Goal: Obtain resource: Download file/media

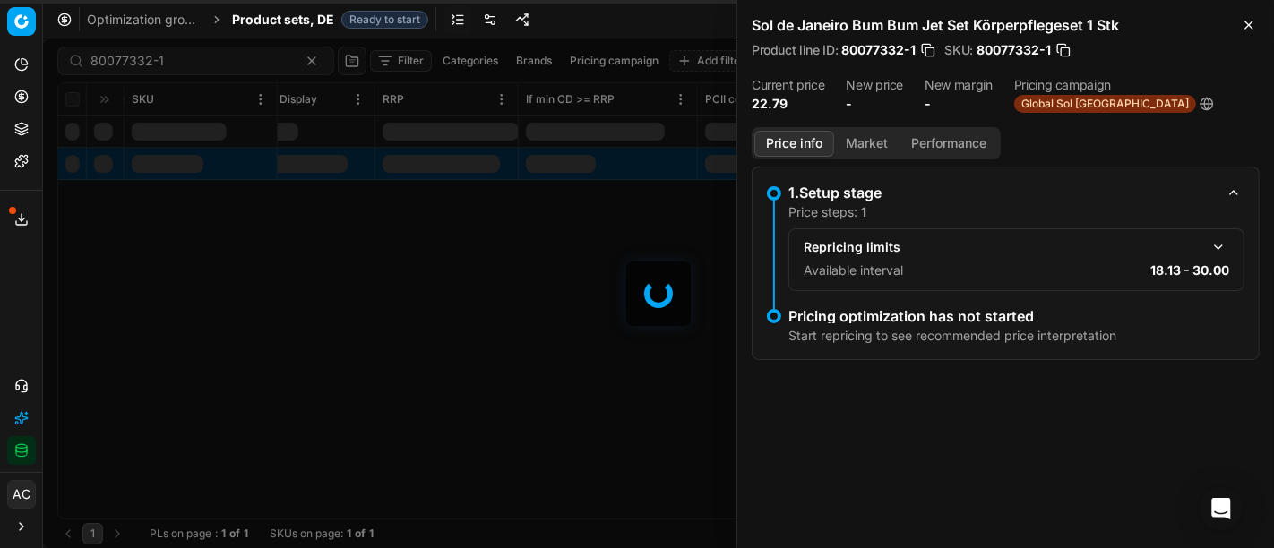
click at [289, 273] on div "80077332-1 Filter Categories Brands Pricing campaign Add filter Bulk update Ass…" at bounding box center [658, 293] width 1231 height 509
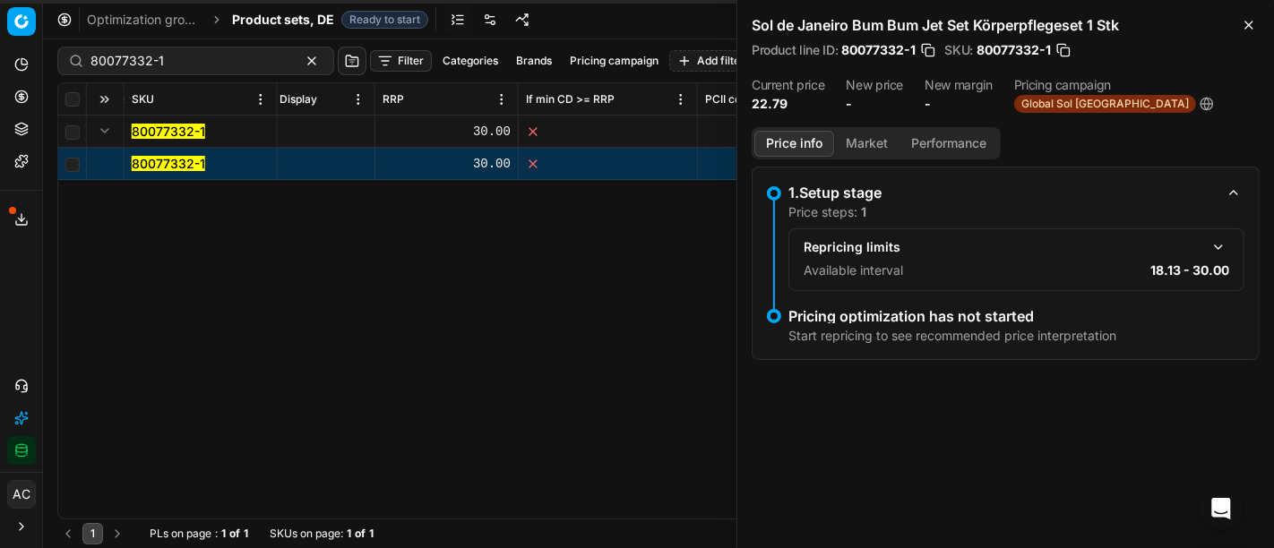
click at [18, 231] on button "Export service" at bounding box center [21, 219] width 29 height 29
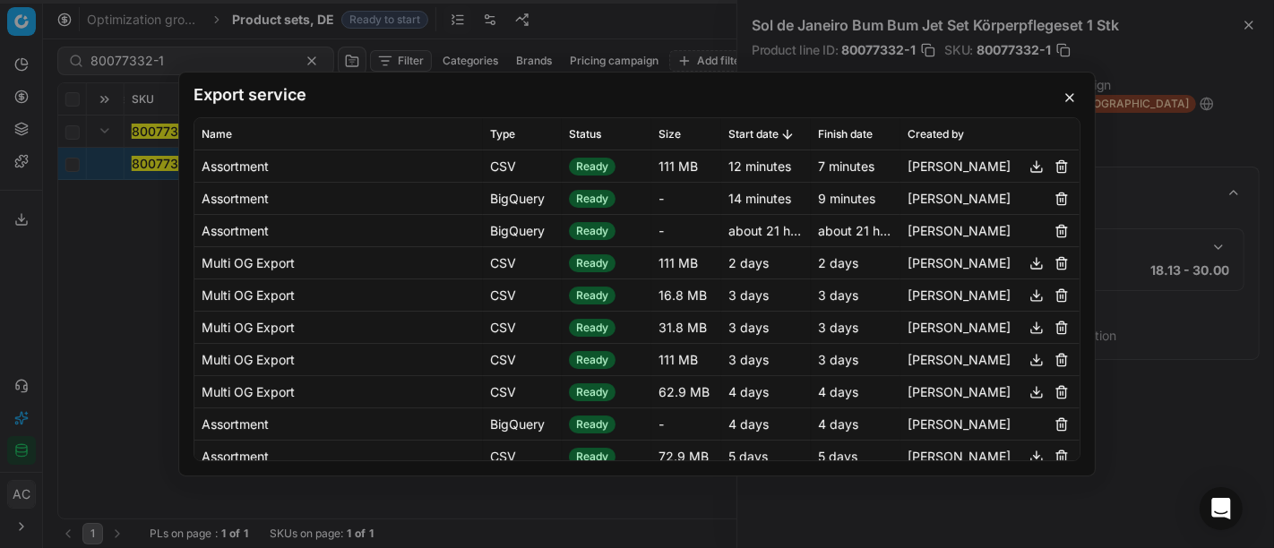
click at [1026, 162] on button "button" at bounding box center [1036, 166] width 21 height 21
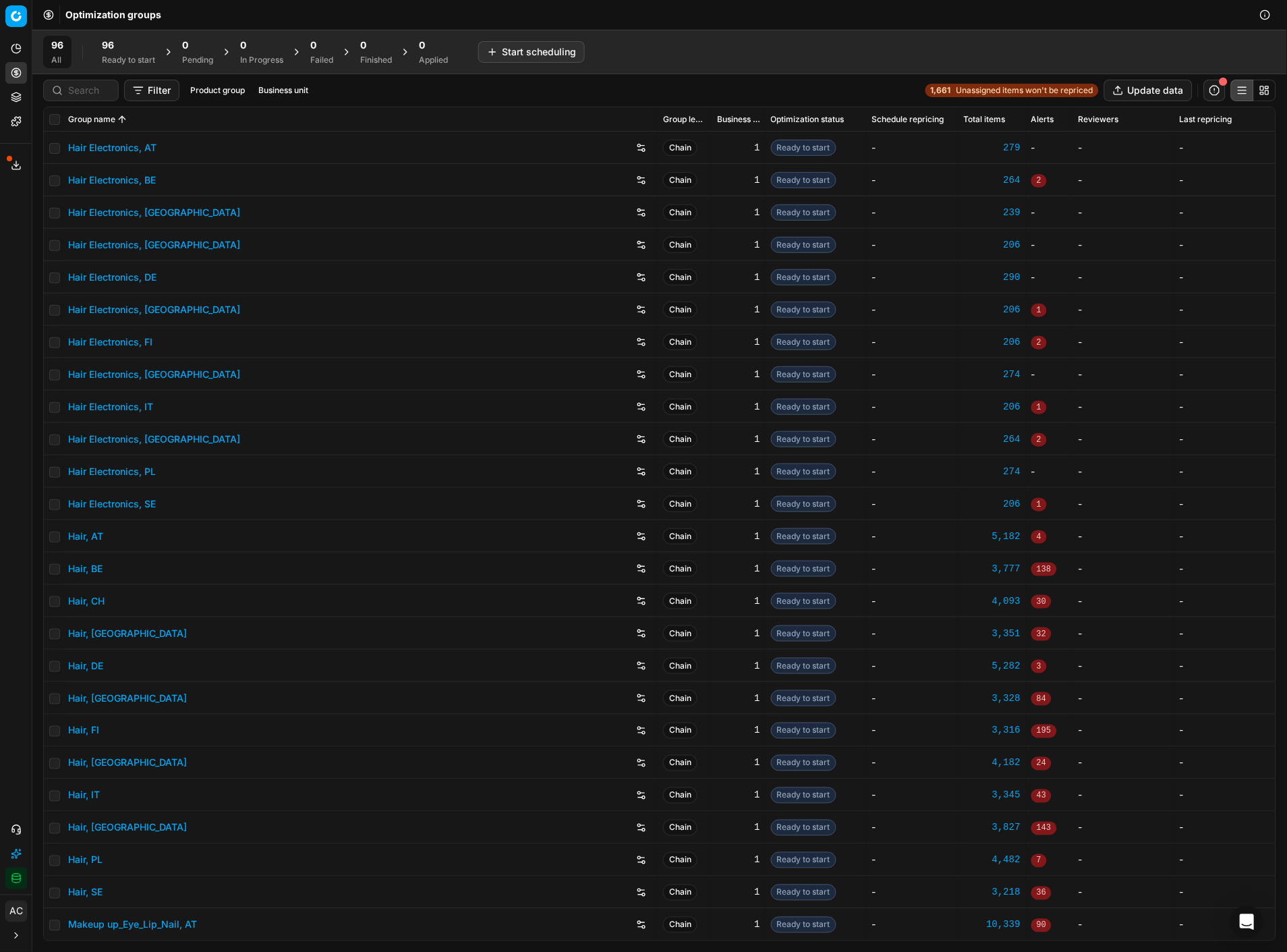
click at [78, 98] on div at bounding box center [81, 90] width 75 height 22
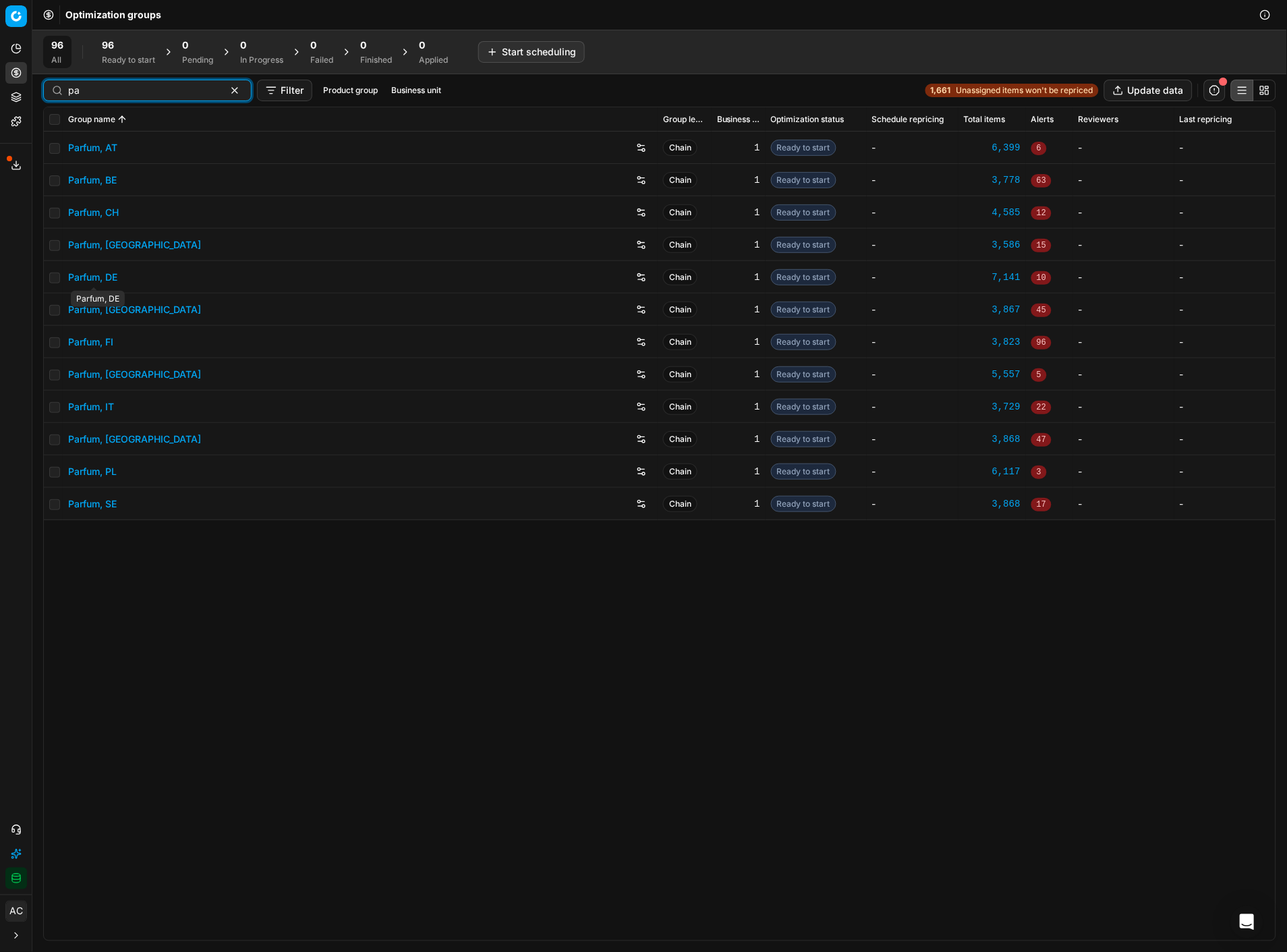
type input "pa"
click at [110, 278] on link "Parfum, DE" at bounding box center [92, 277] width 49 height 14
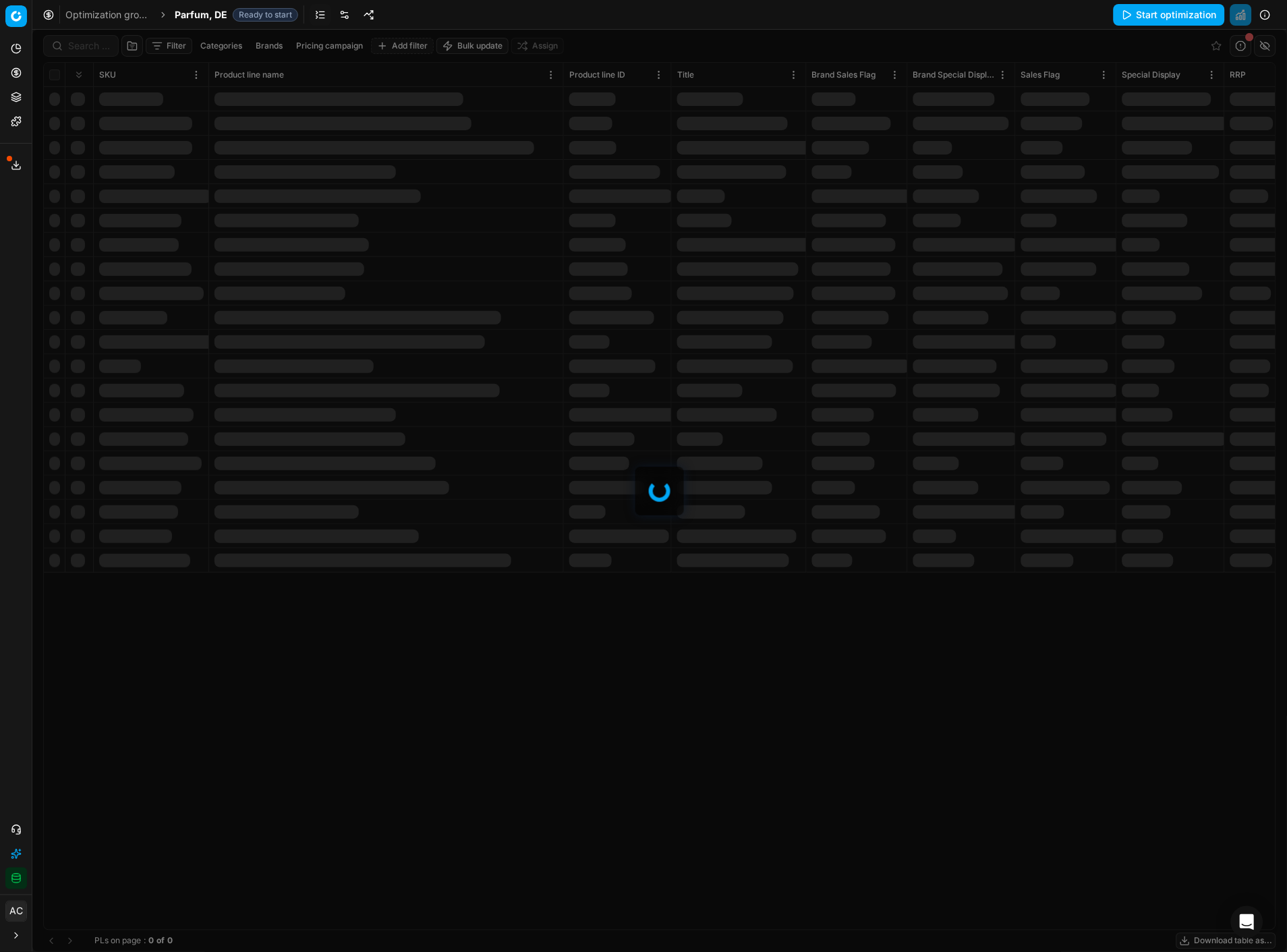
click at [85, 44] on div at bounding box center [660, 490] width 1255 height 922
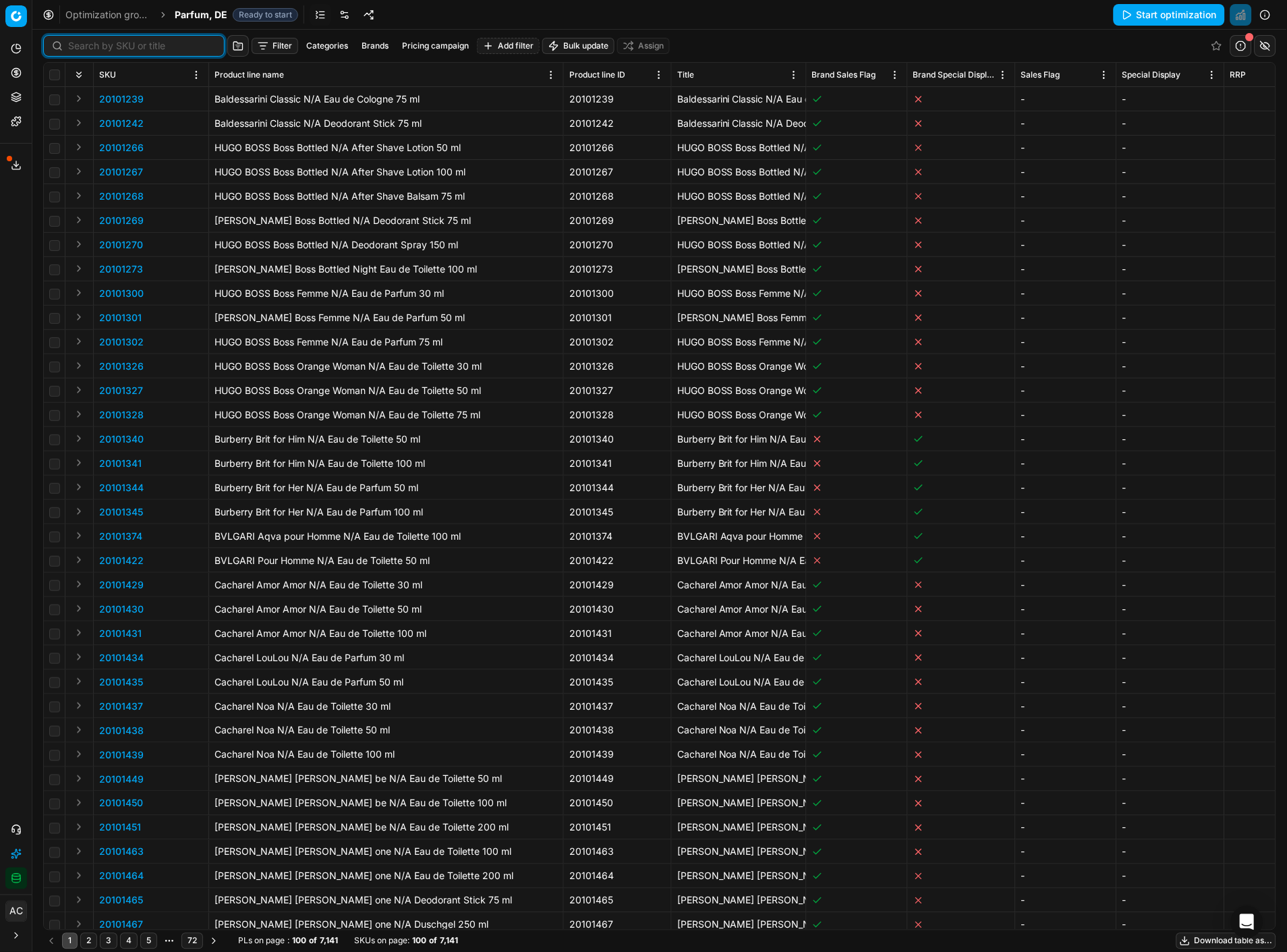
click at [85, 44] on input at bounding box center [142, 46] width 148 height 14
click at [129, 49] on input at bounding box center [142, 46] width 148 height 14
paste input "80040548-10"
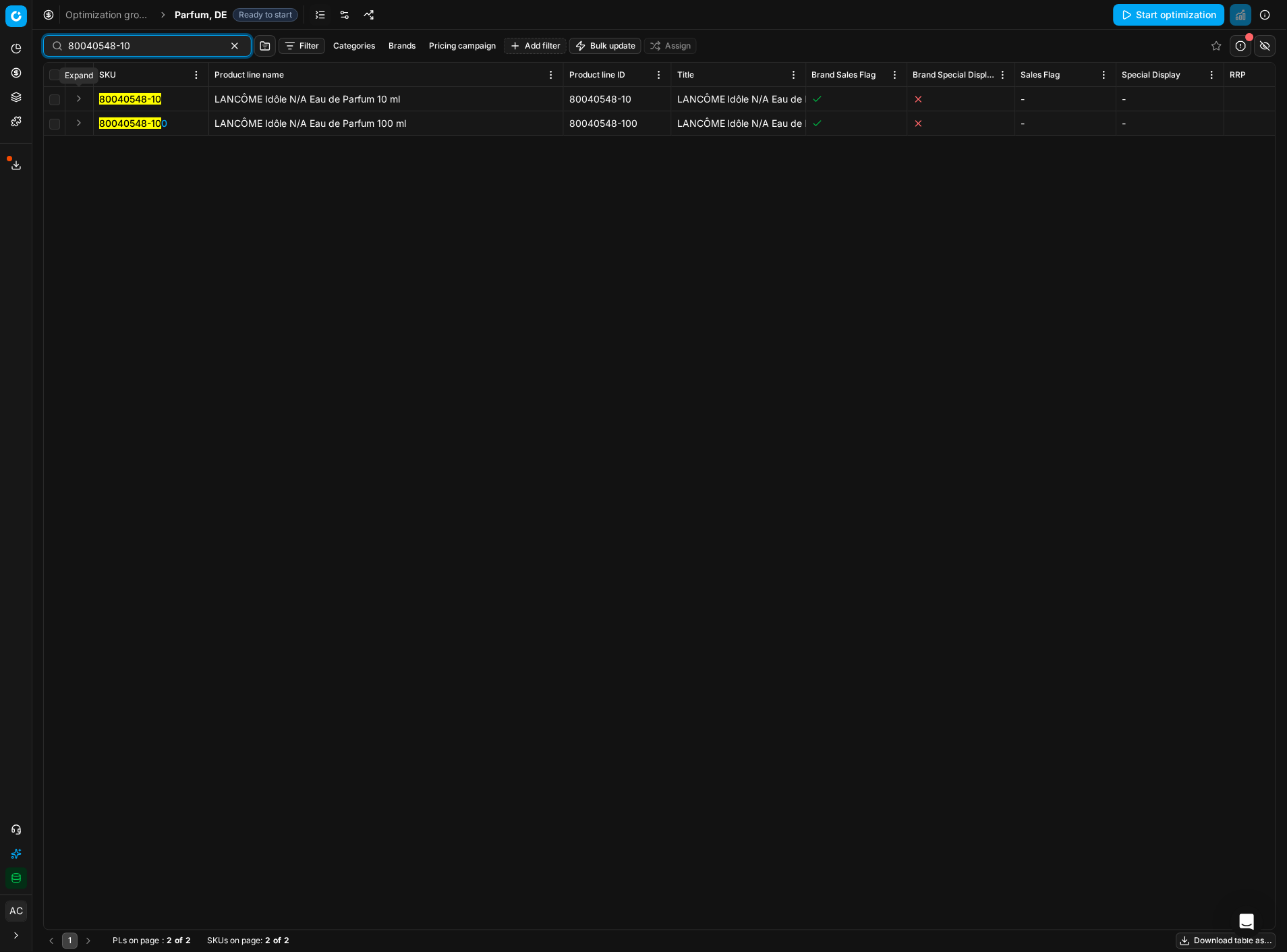
type input "80040548-10"
click at [80, 91] on button "Expand" at bounding box center [78, 98] width 16 height 16
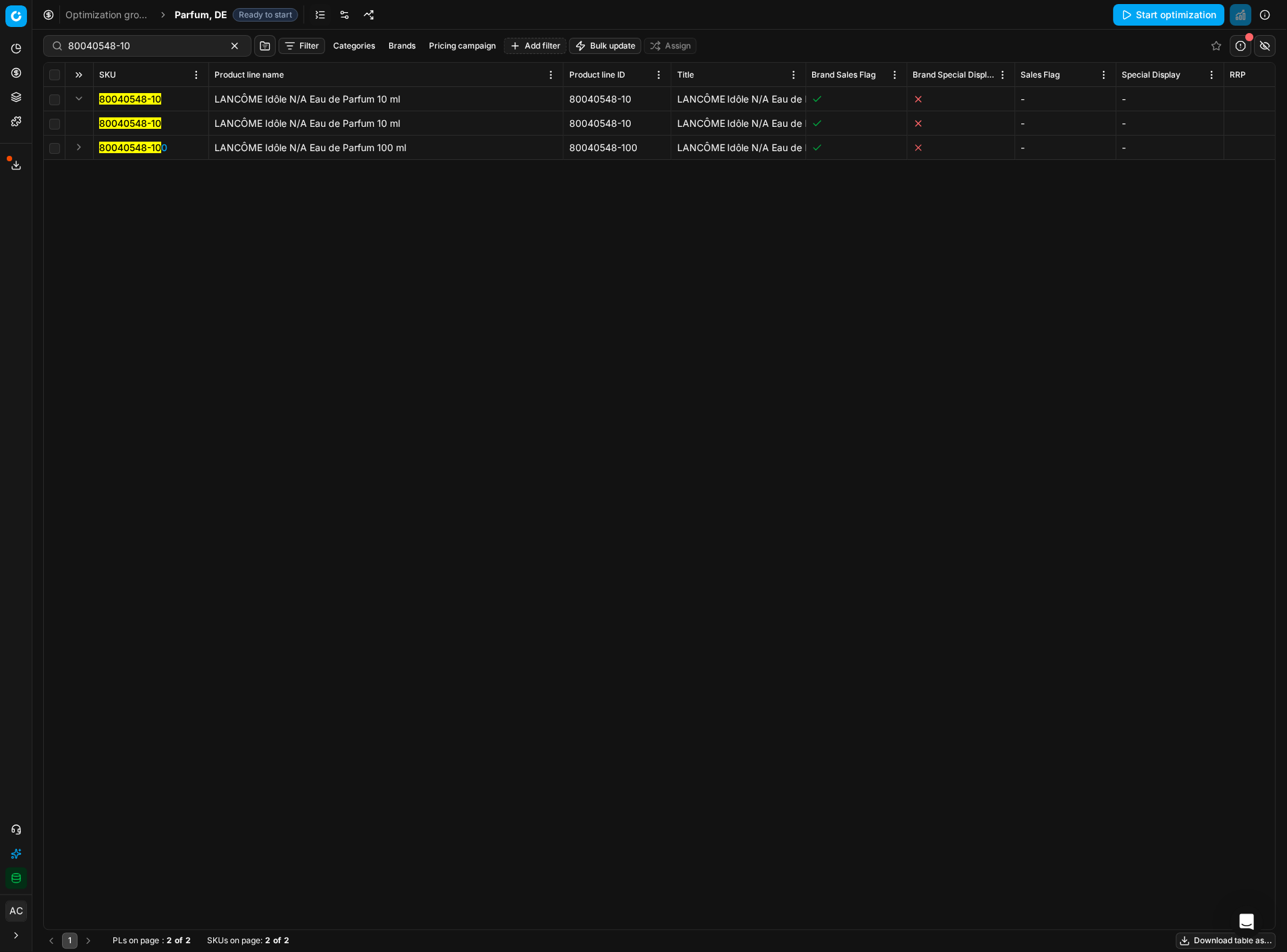
click at [113, 126] on mark "80040548-10" at bounding box center [130, 123] width 62 height 11
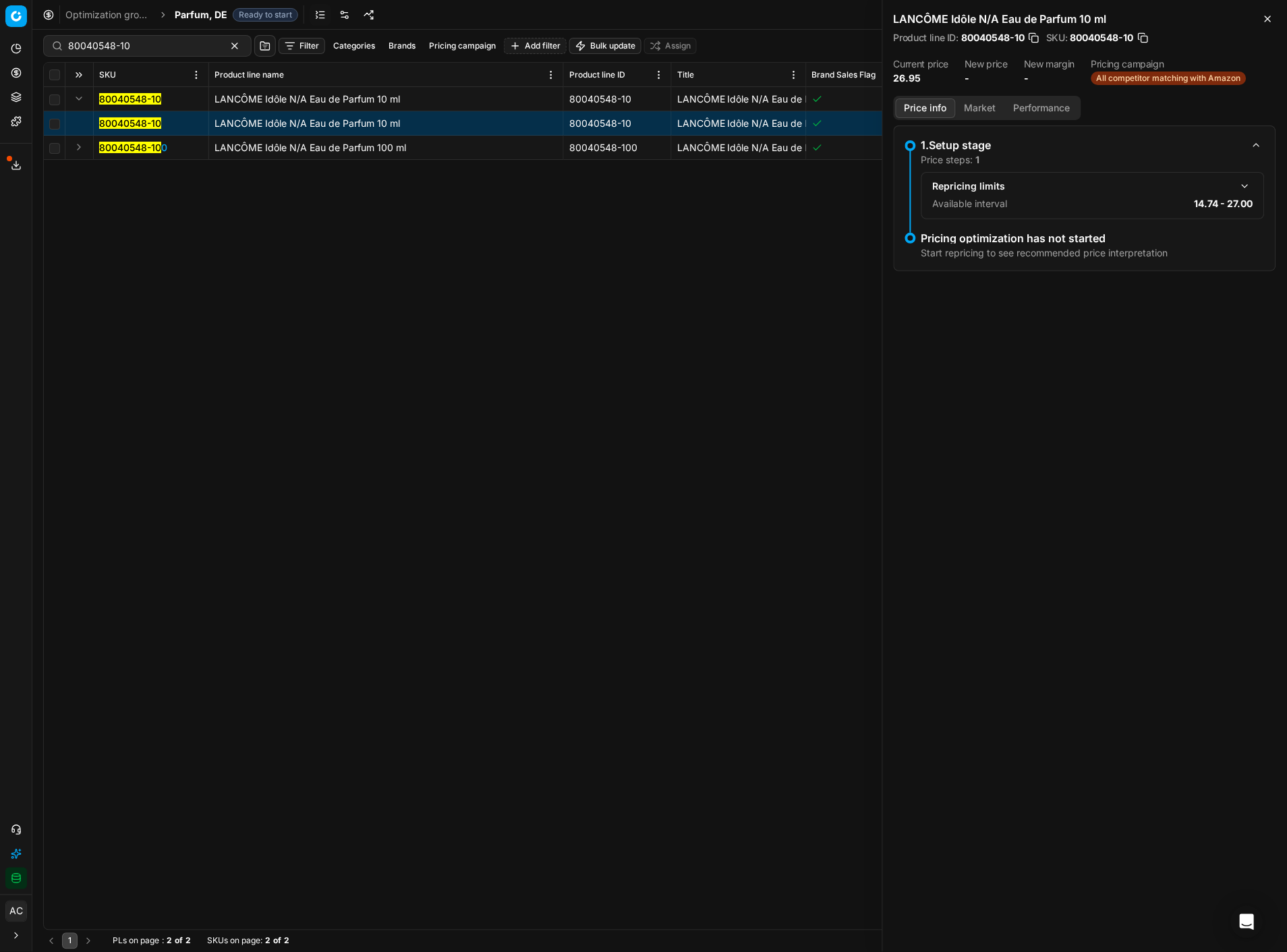
click at [1246, 185] on button "button" at bounding box center [1245, 185] width 16 height 16
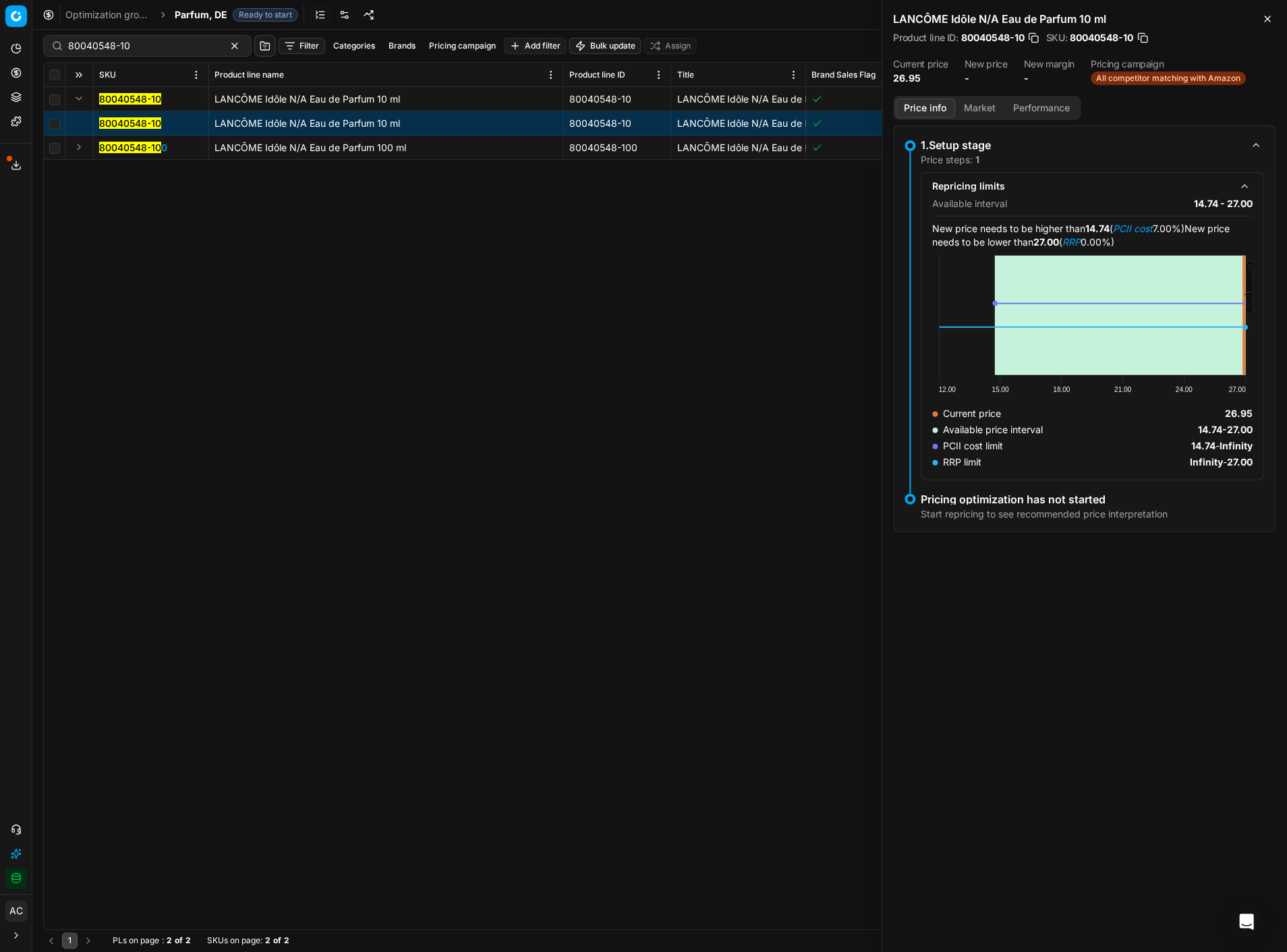
click at [976, 114] on button "Market" at bounding box center [980, 108] width 49 height 20
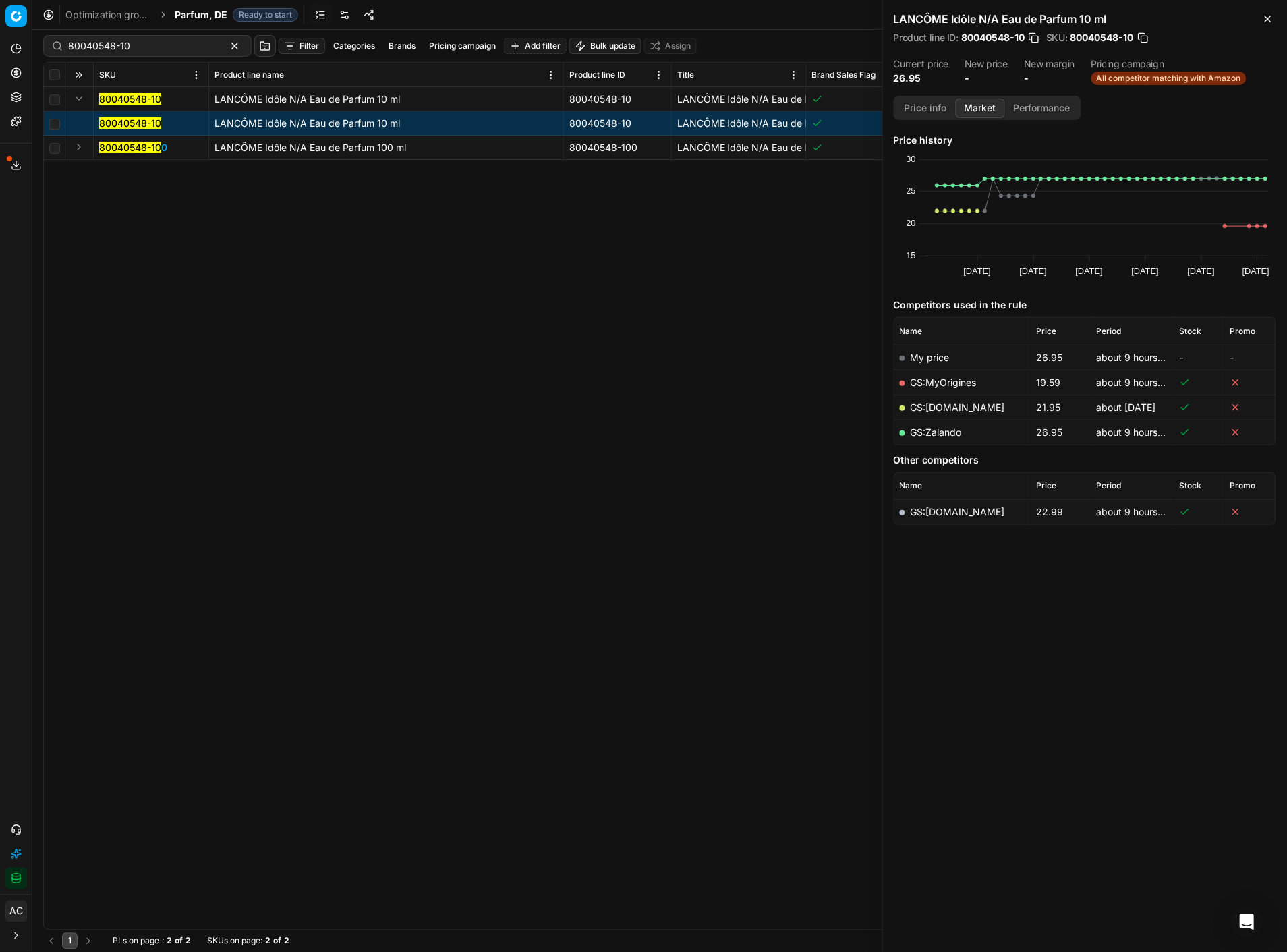
click at [627, 468] on div "80040548-10 LANCÔME Idôle N/A Eau de Parfum 10 ml 80040548-10 LANCÔME Idôle N/A…" at bounding box center [660, 508] width 1232 height 843
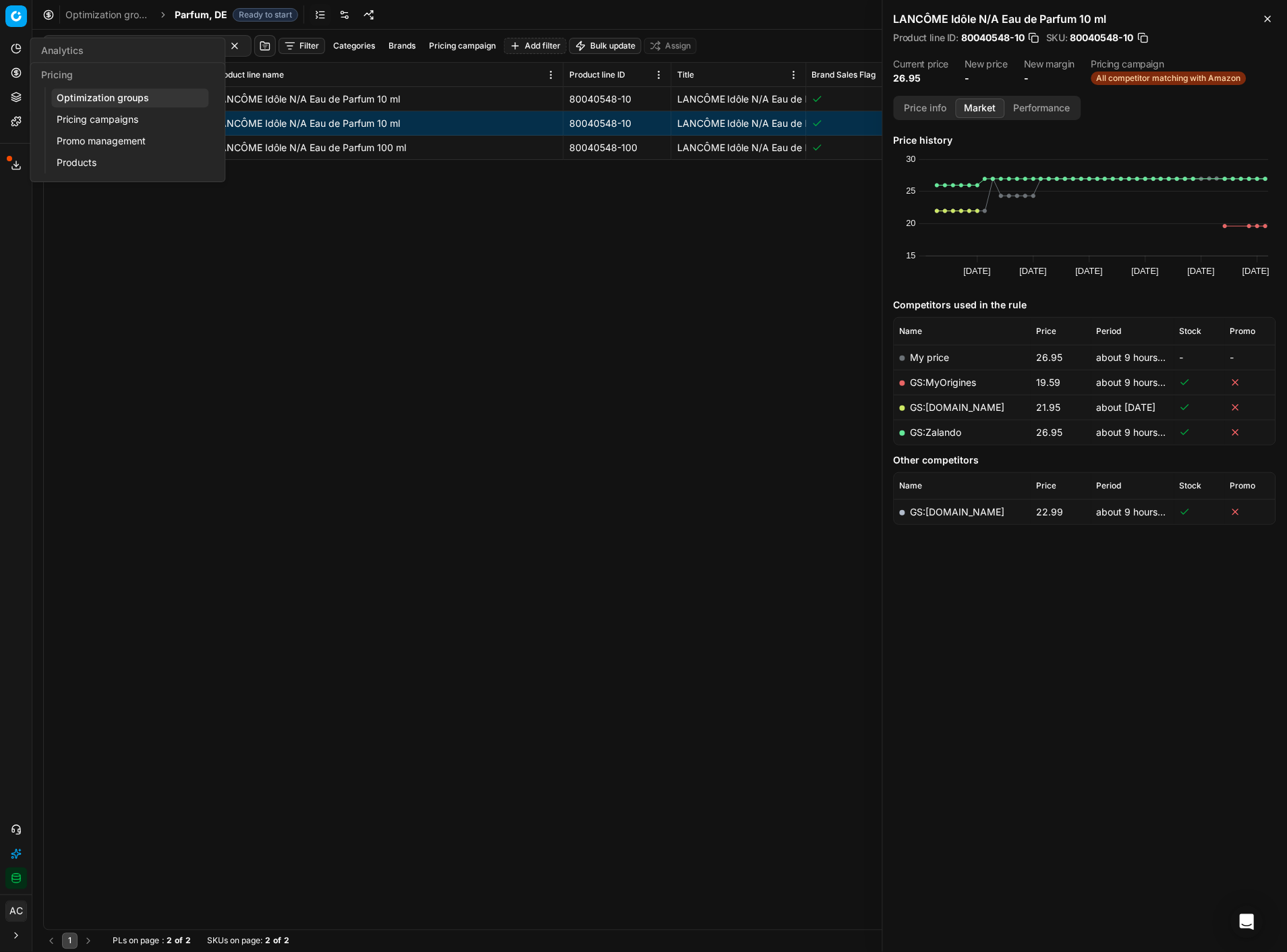
click at [15, 68] on icon at bounding box center [16, 73] width 11 height 11
click at [83, 92] on link "Optimization groups" at bounding box center [130, 97] width 157 height 19
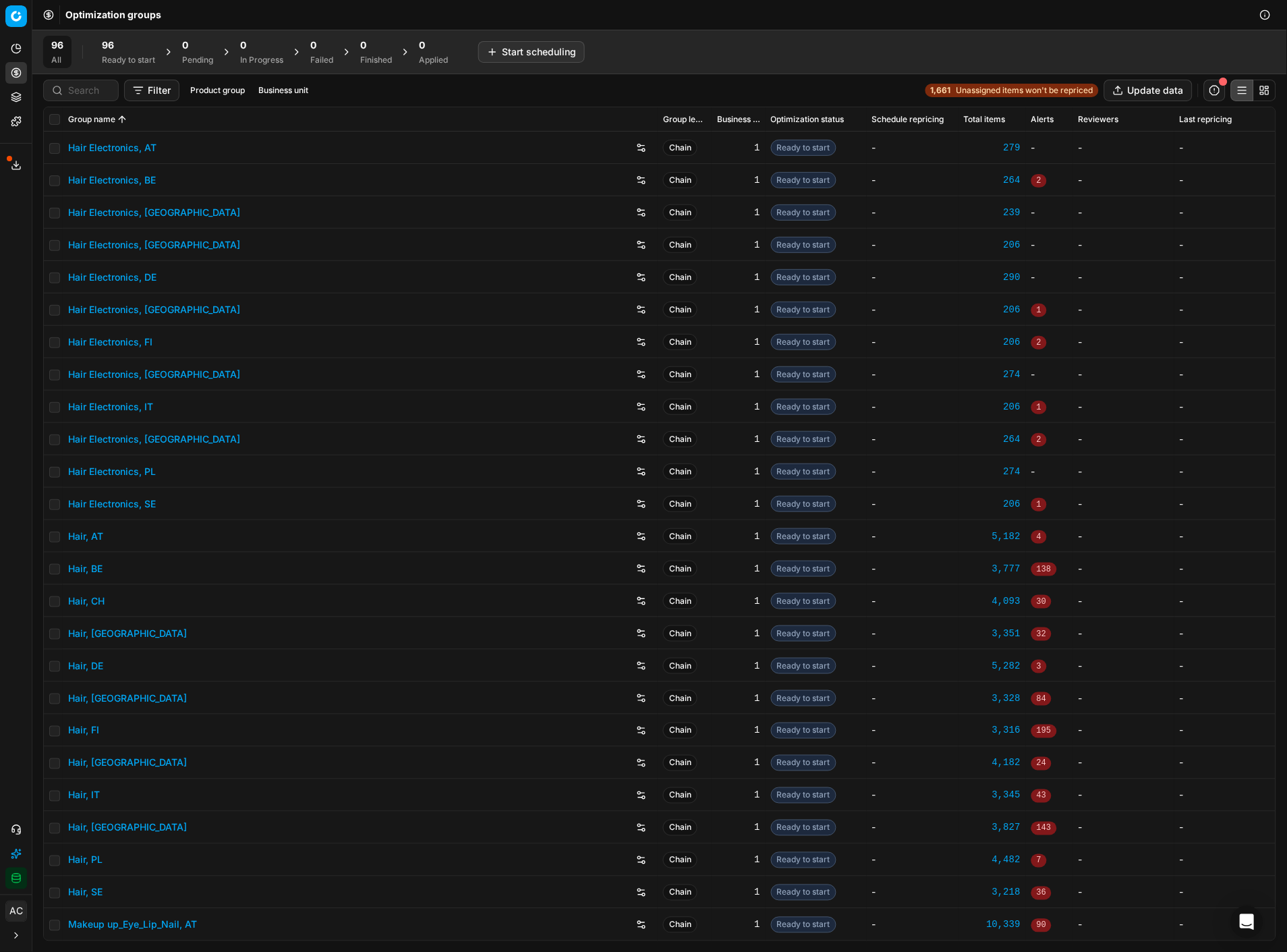
click at [123, 51] on div "96" at bounding box center [128, 45] width 53 height 14
click at [855, 82] on div "Filter (1) Product group Business unit 1,661 Unassigned items won't be repriced…" at bounding box center [659, 90] width 1233 height 22
click at [178, 59] on button "Start All" at bounding box center [187, 52] width 53 height 22
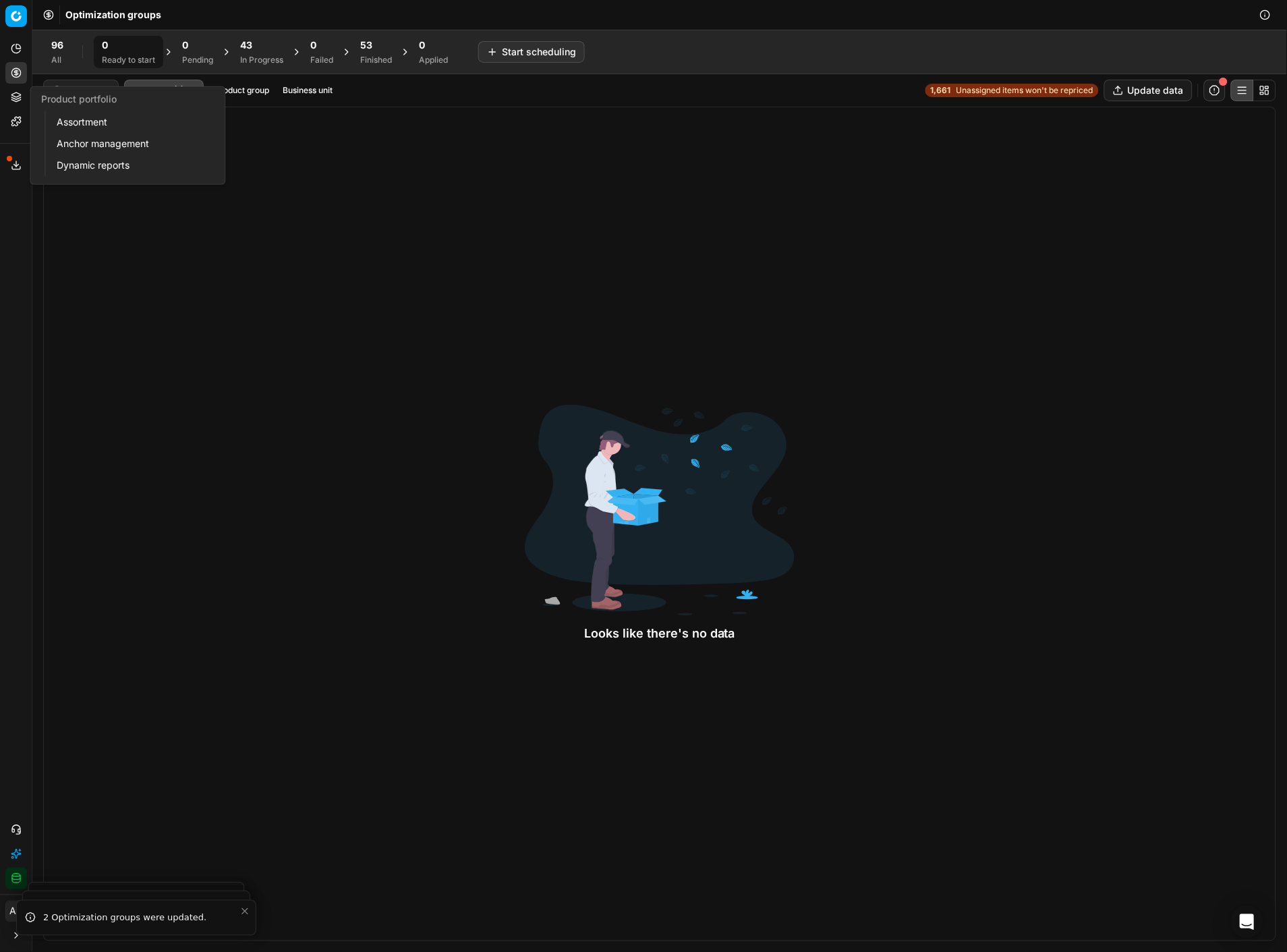
click at [11, 93] on icon at bounding box center [16, 97] width 11 height 11
click at [87, 126] on link "Assortment" at bounding box center [130, 122] width 157 height 19
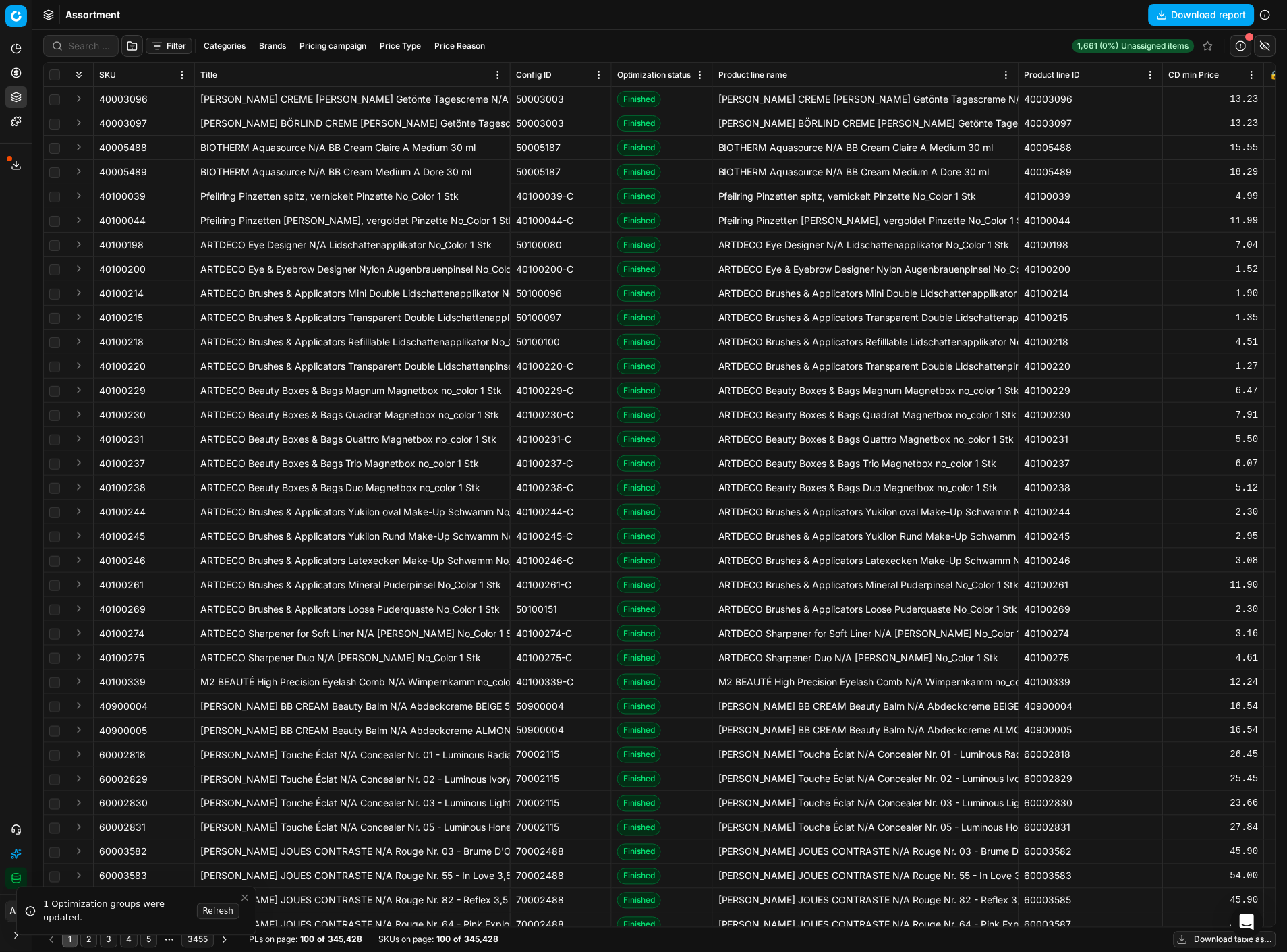
click at [18, 75] on icon at bounding box center [16, 73] width 11 height 11
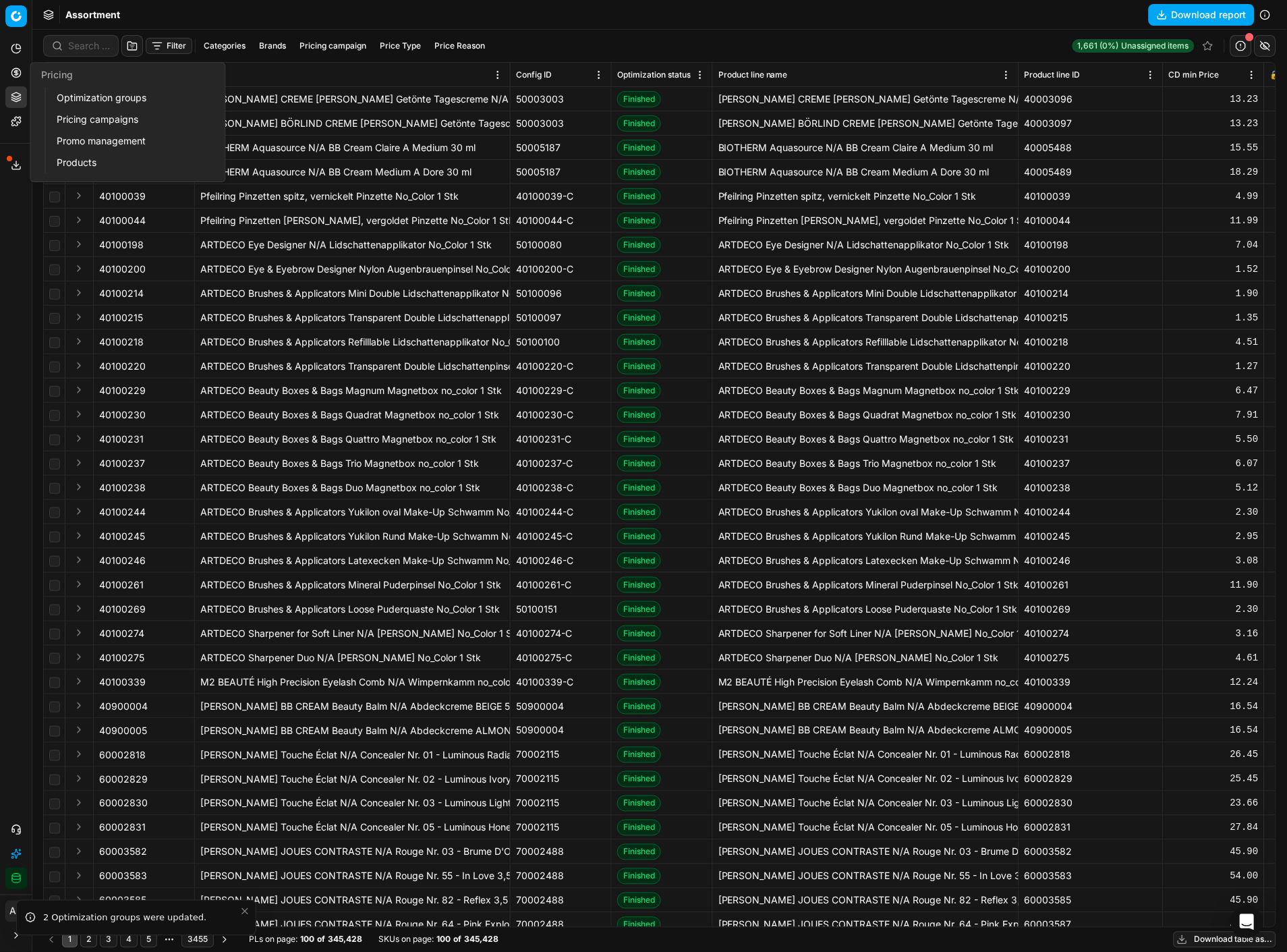
click at [75, 95] on link "Optimization groups" at bounding box center [130, 97] width 157 height 19
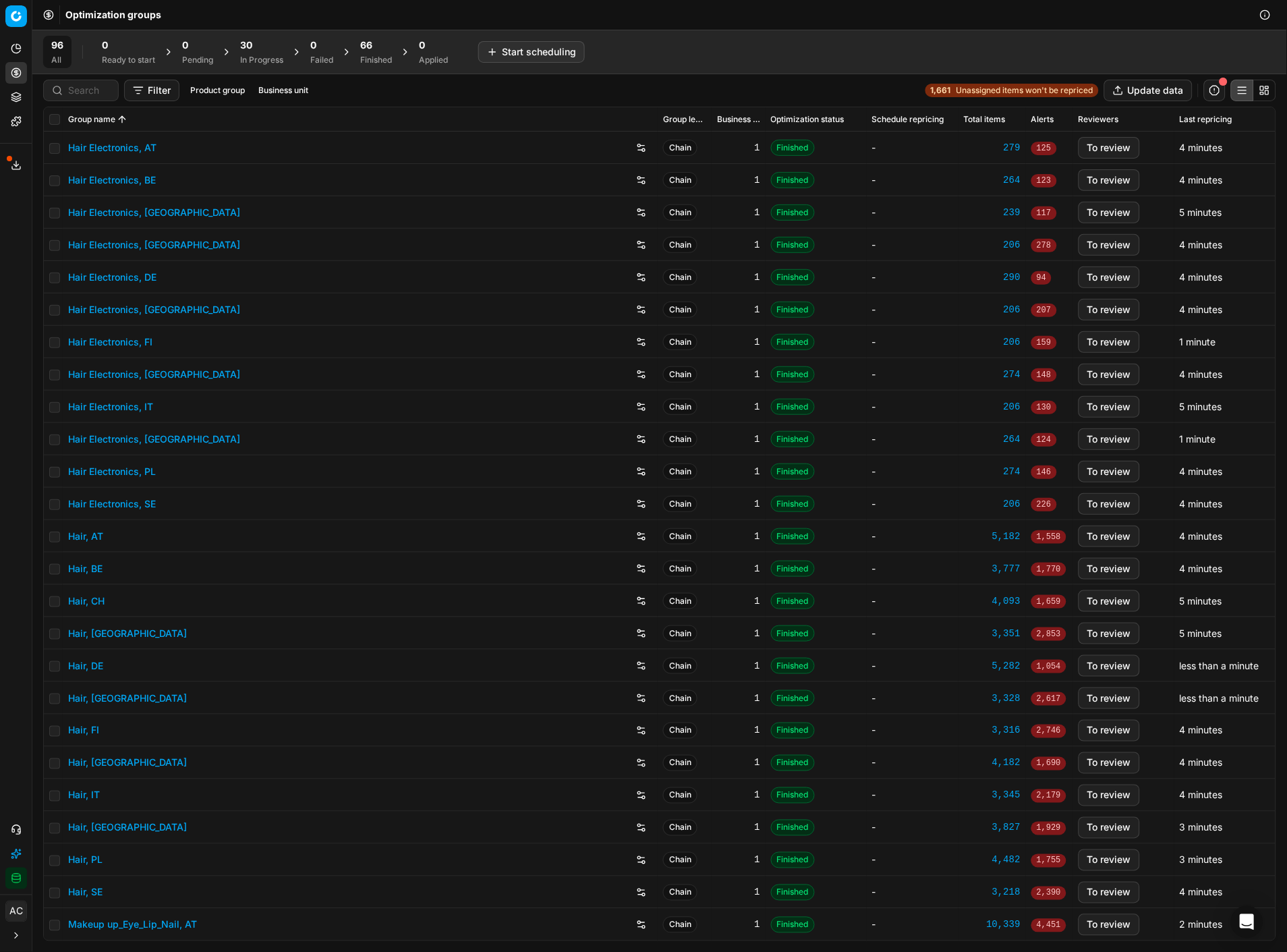
click at [448, 19] on div "Optimization groups" at bounding box center [660, 14] width 1255 height 29
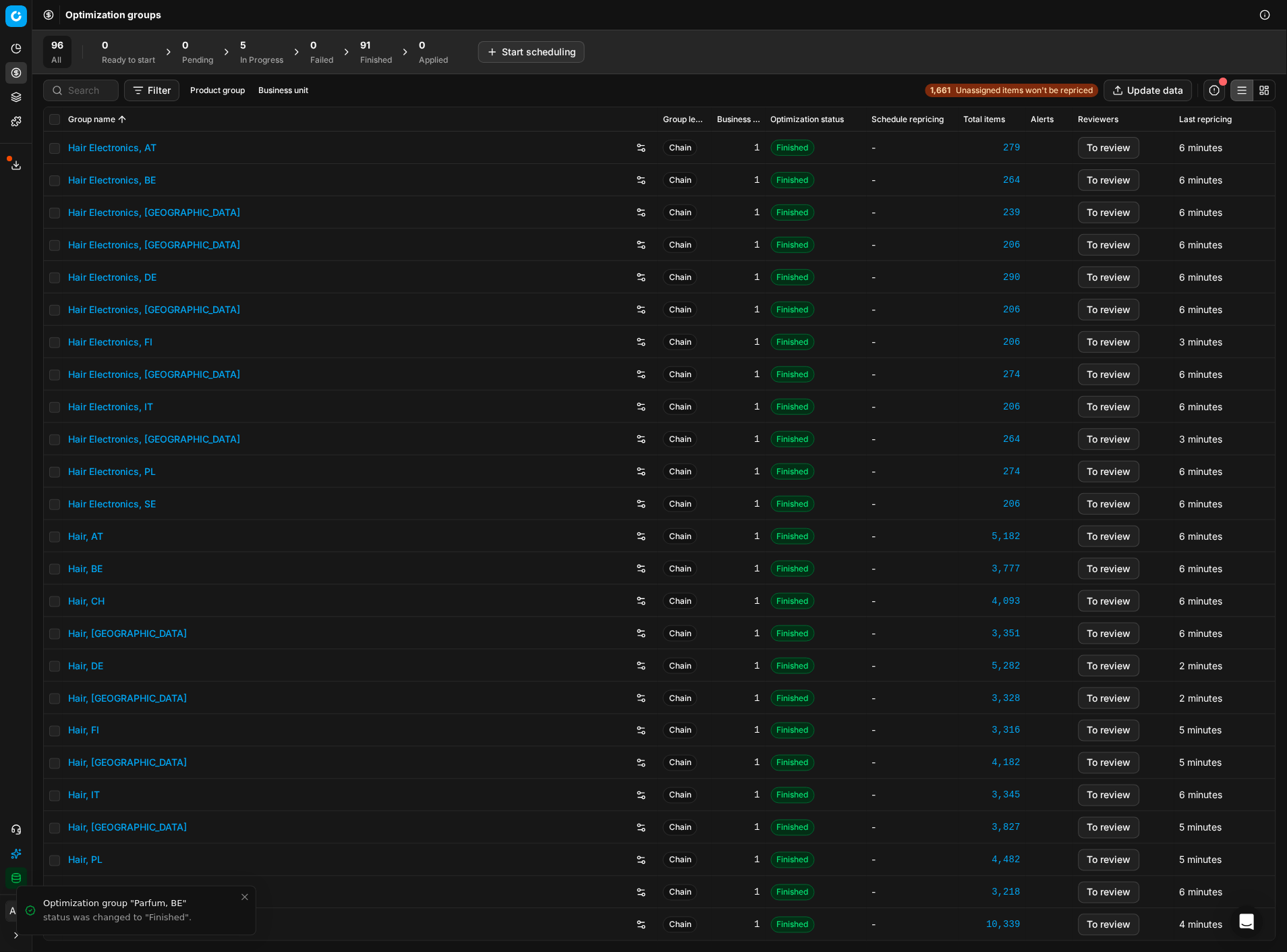
click at [746, 77] on div "Filter Product group Business unit 1,661 Unassigned items won't be repriced Upd…" at bounding box center [660, 90] width 1255 height 32
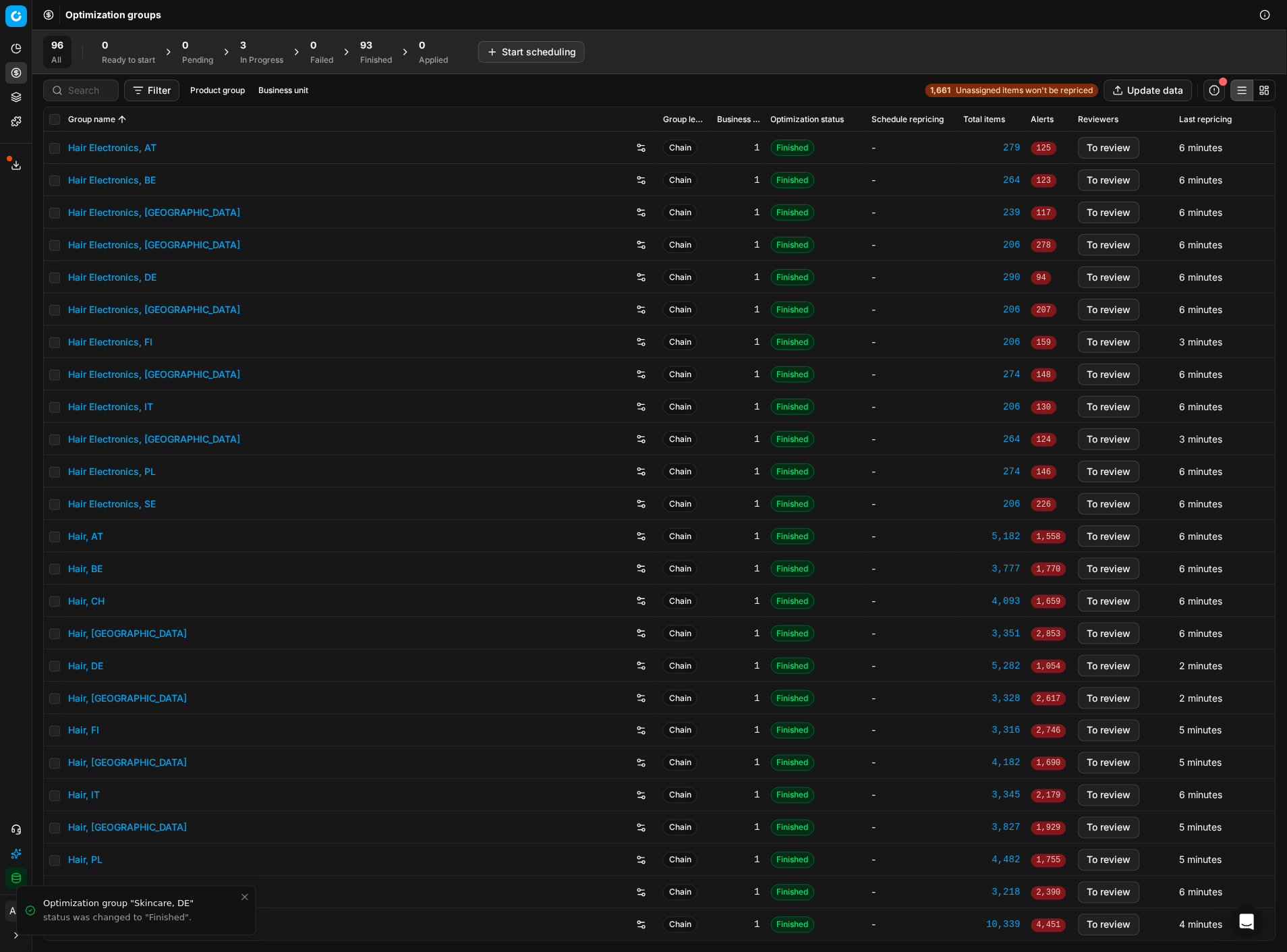
click at [947, 58] on div "96 All 0 Ready to start 0 Pending 3 In Progress 0 Failed 93 Finished 0 Applied …" at bounding box center [659, 51] width 1233 height 32
click at [801, 55] on div "96 All 0 Ready to start 0 Pending 0 In Progress 0 Failed 96 Finished 0 Applied …" at bounding box center [659, 51] width 1233 height 32
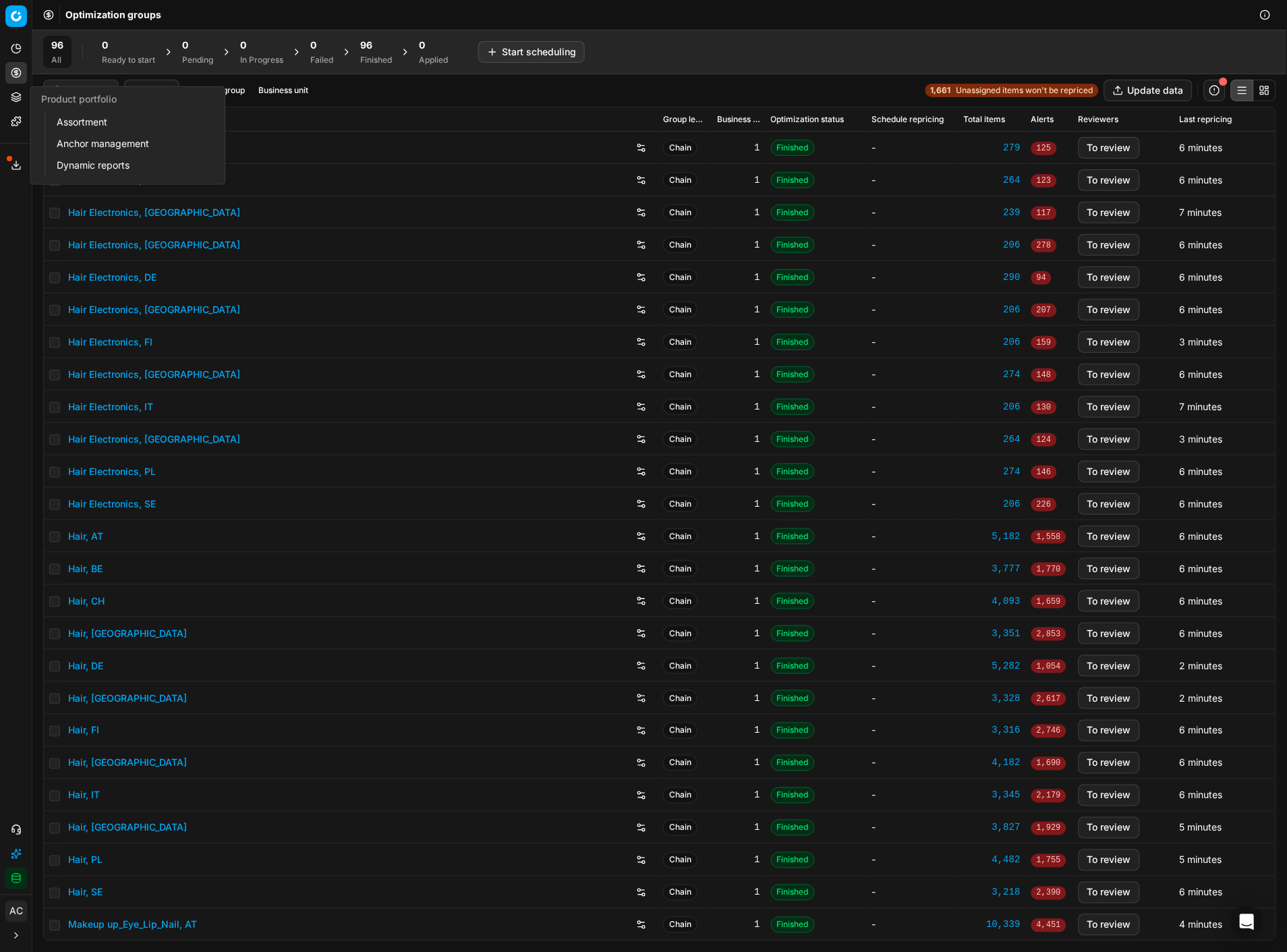
click at [17, 96] on icon at bounding box center [16, 97] width 11 height 11
click at [75, 120] on link "Assortment" at bounding box center [130, 122] width 157 height 19
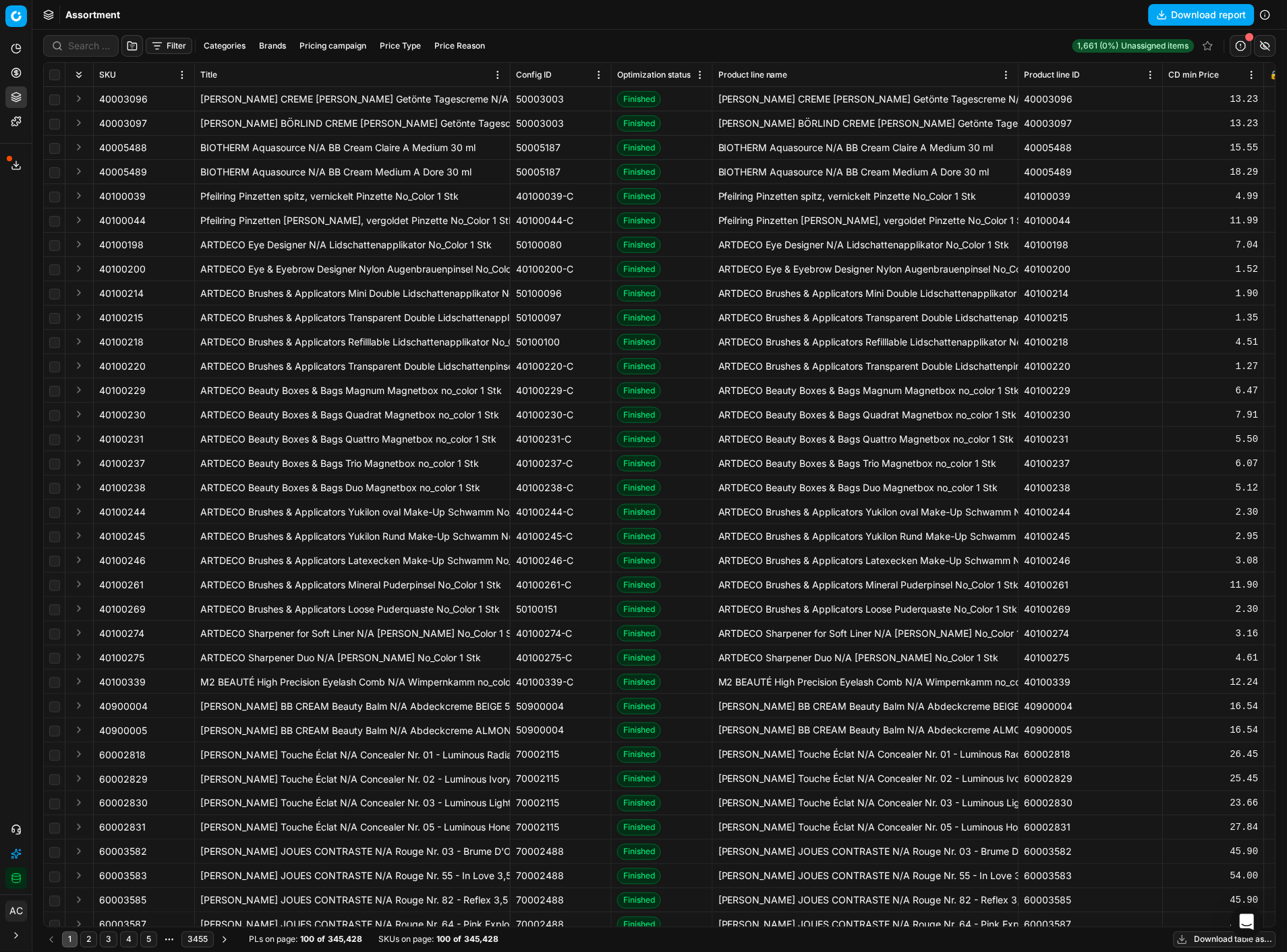
click at [1218, 20] on button "Download report" at bounding box center [1201, 14] width 106 height 22
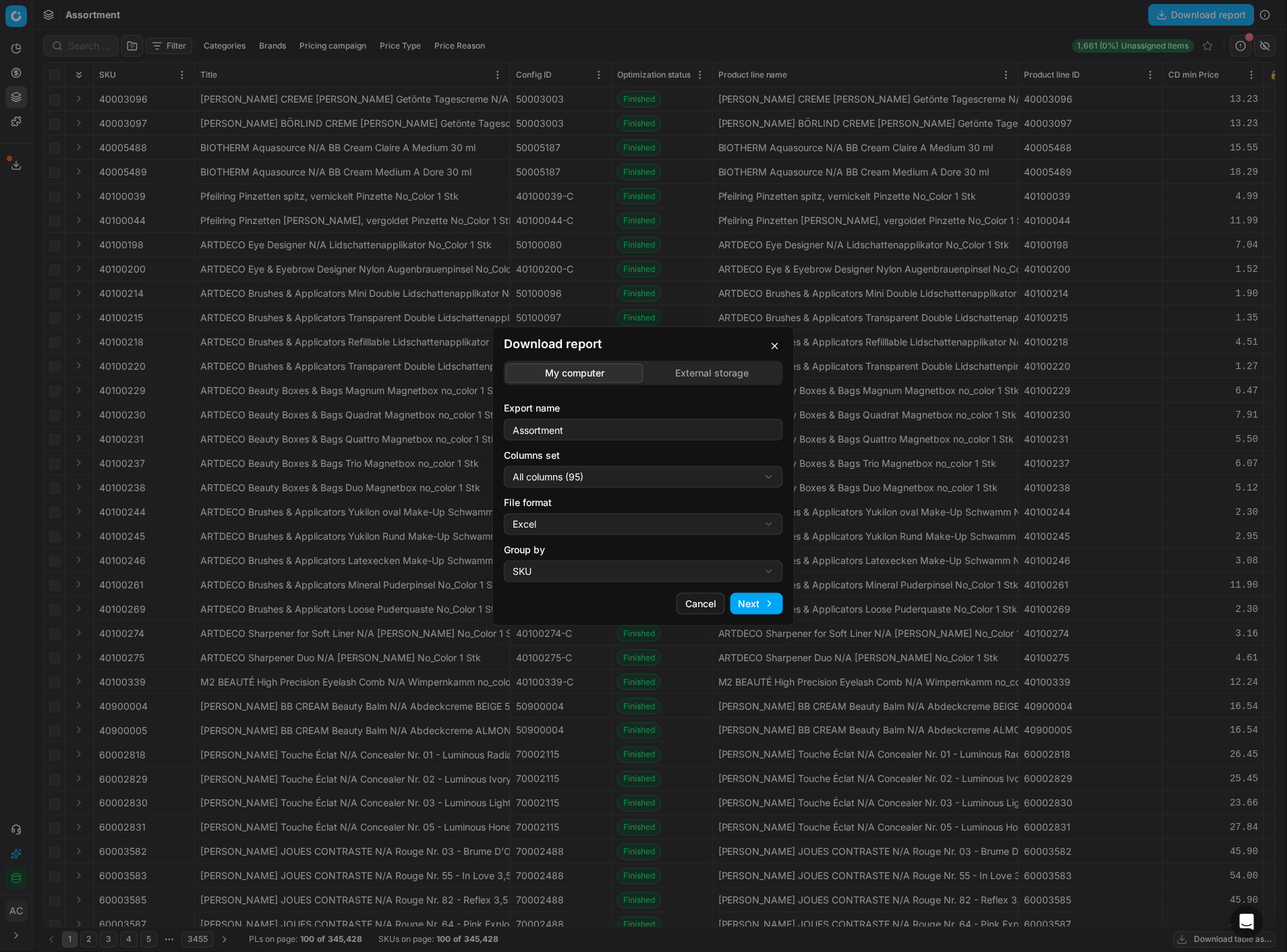
click at [680, 375] on div "Download report My computer External storage Export name Assortment Columns set…" at bounding box center [643, 476] width 1287 height 952
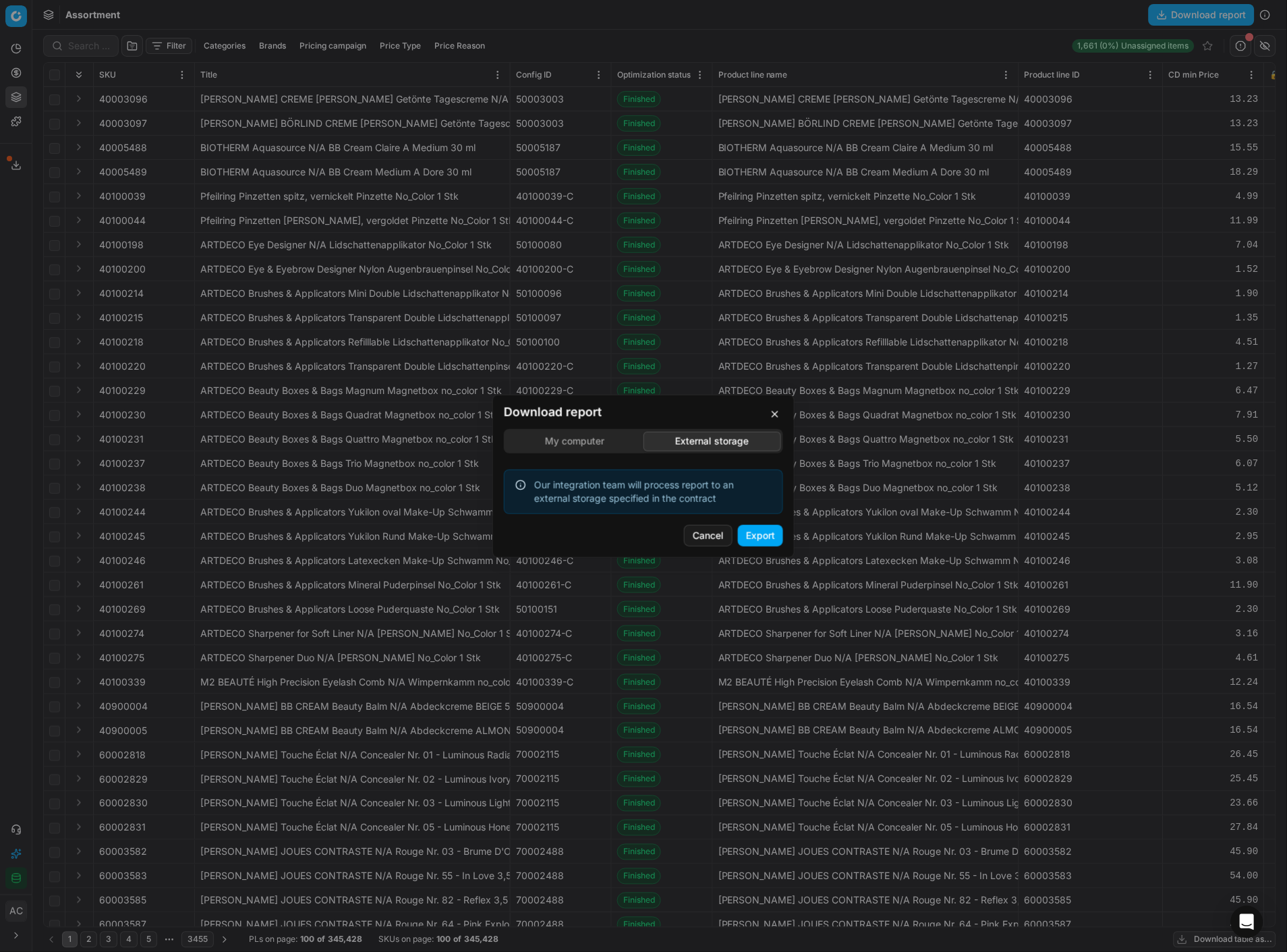
click at [760, 537] on button "Export" at bounding box center [761, 536] width 45 height 22
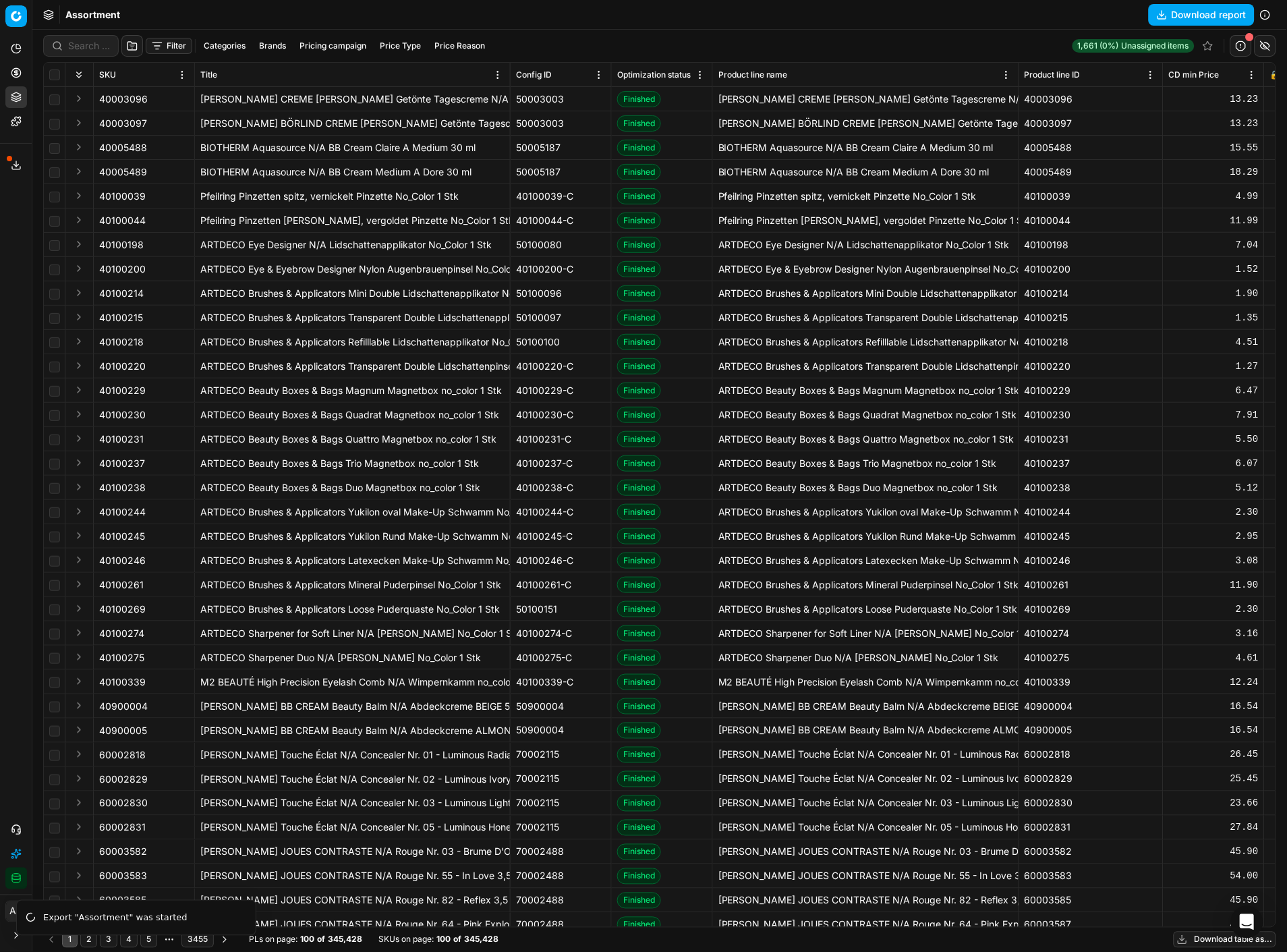
click at [1171, 14] on button "Download report" at bounding box center [1201, 14] width 106 height 22
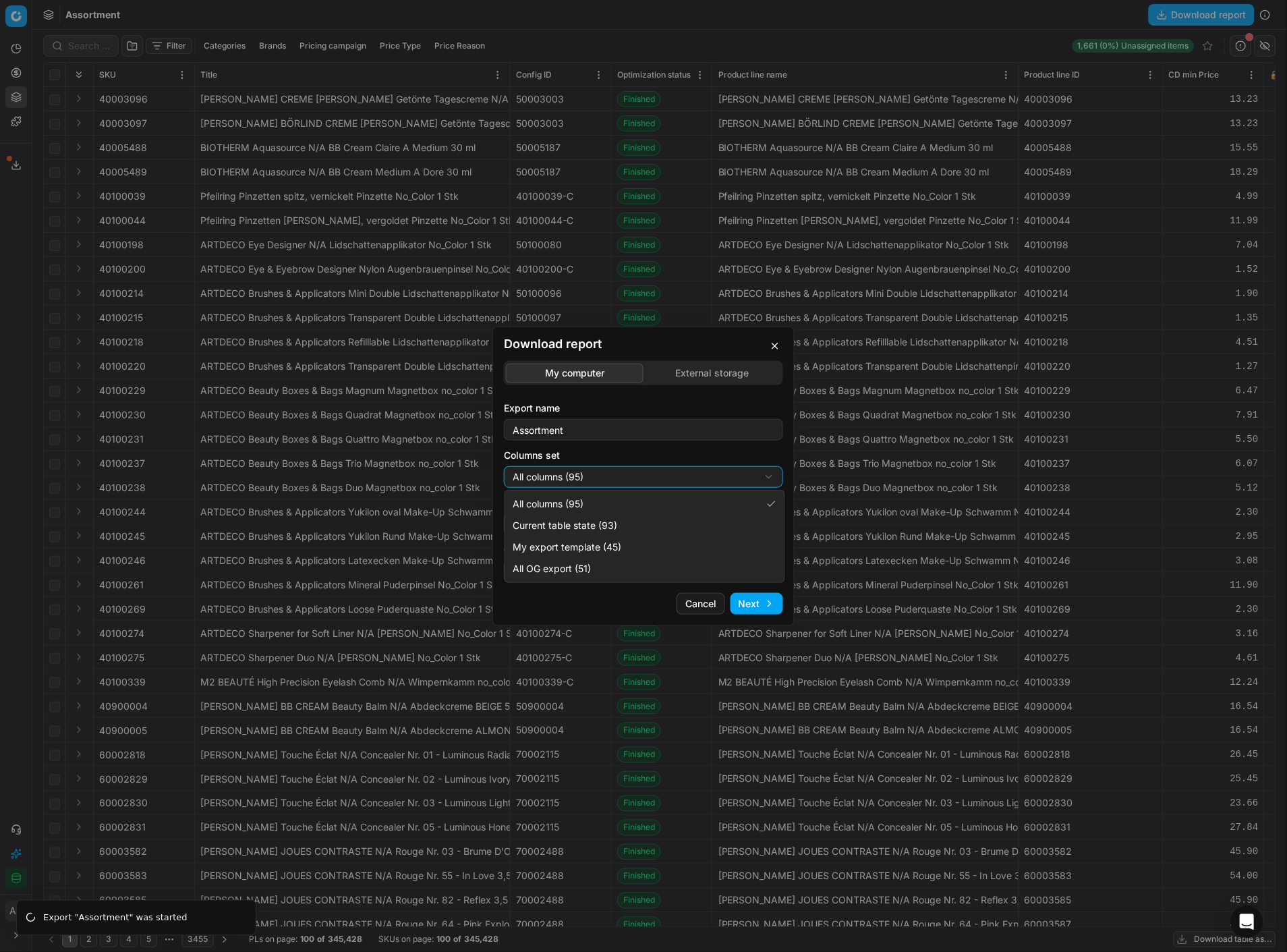
click at [599, 481] on div "Download report My computer External storage Export name Assortment Columns set…" at bounding box center [643, 476] width 1287 height 952
select select "custom"
click at [621, 534] on div "Download report My computer External storage Export name Assortment Columns set…" at bounding box center [643, 476] width 1287 height 952
select select "csv"
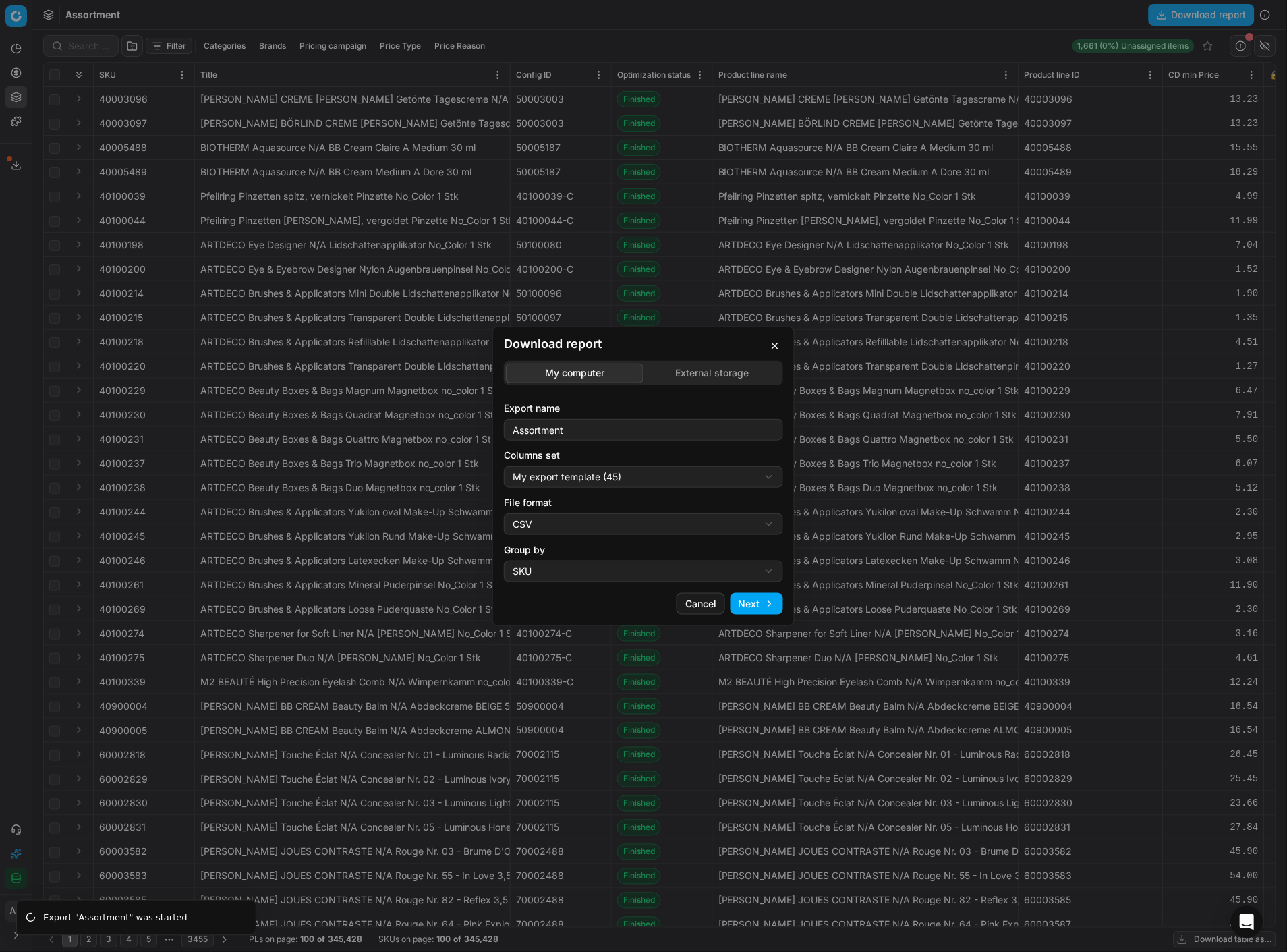
click at [766, 609] on button "Next" at bounding box center [757, 603] width 53 height 22
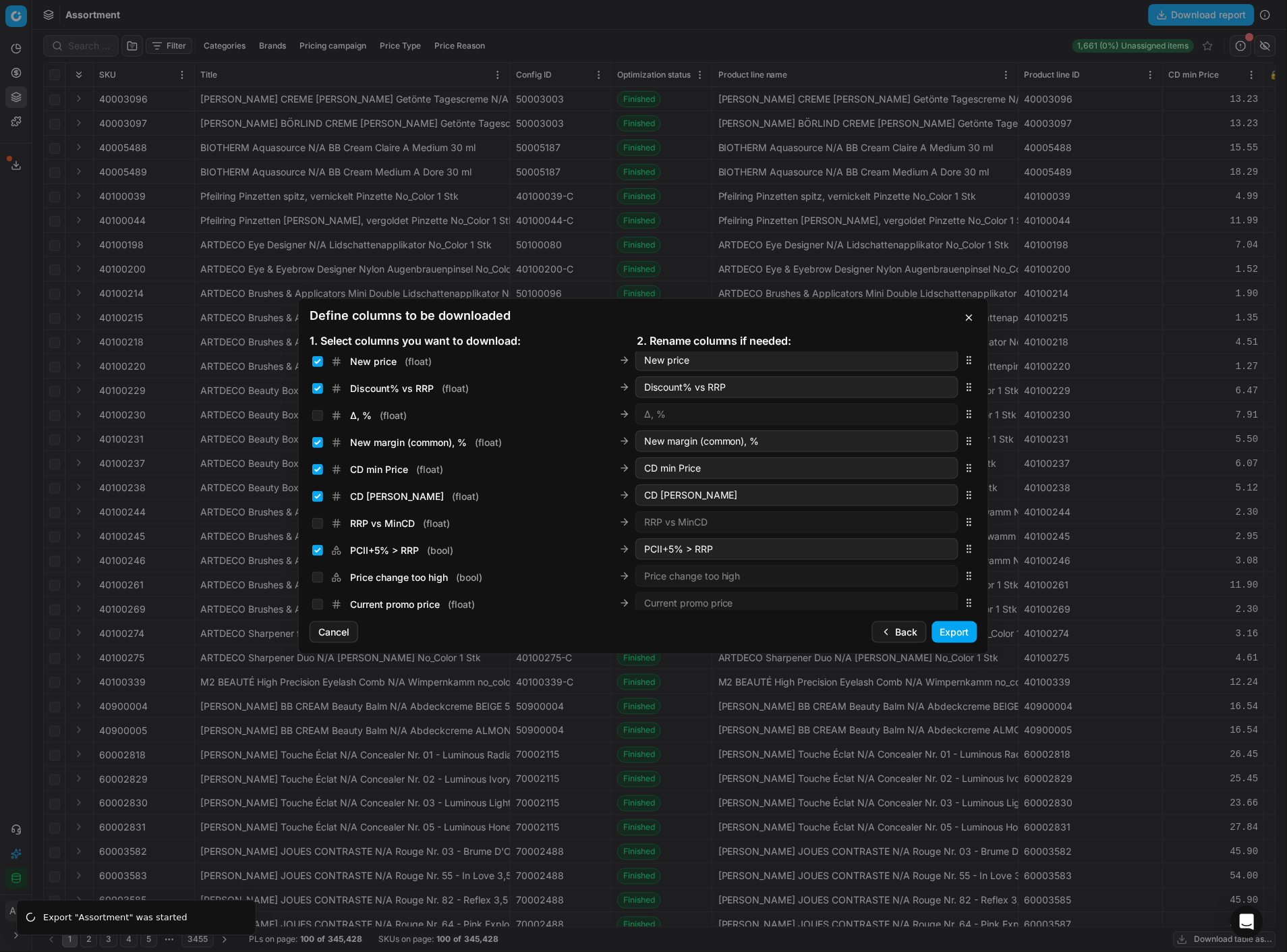
scroll to position [275, 0]
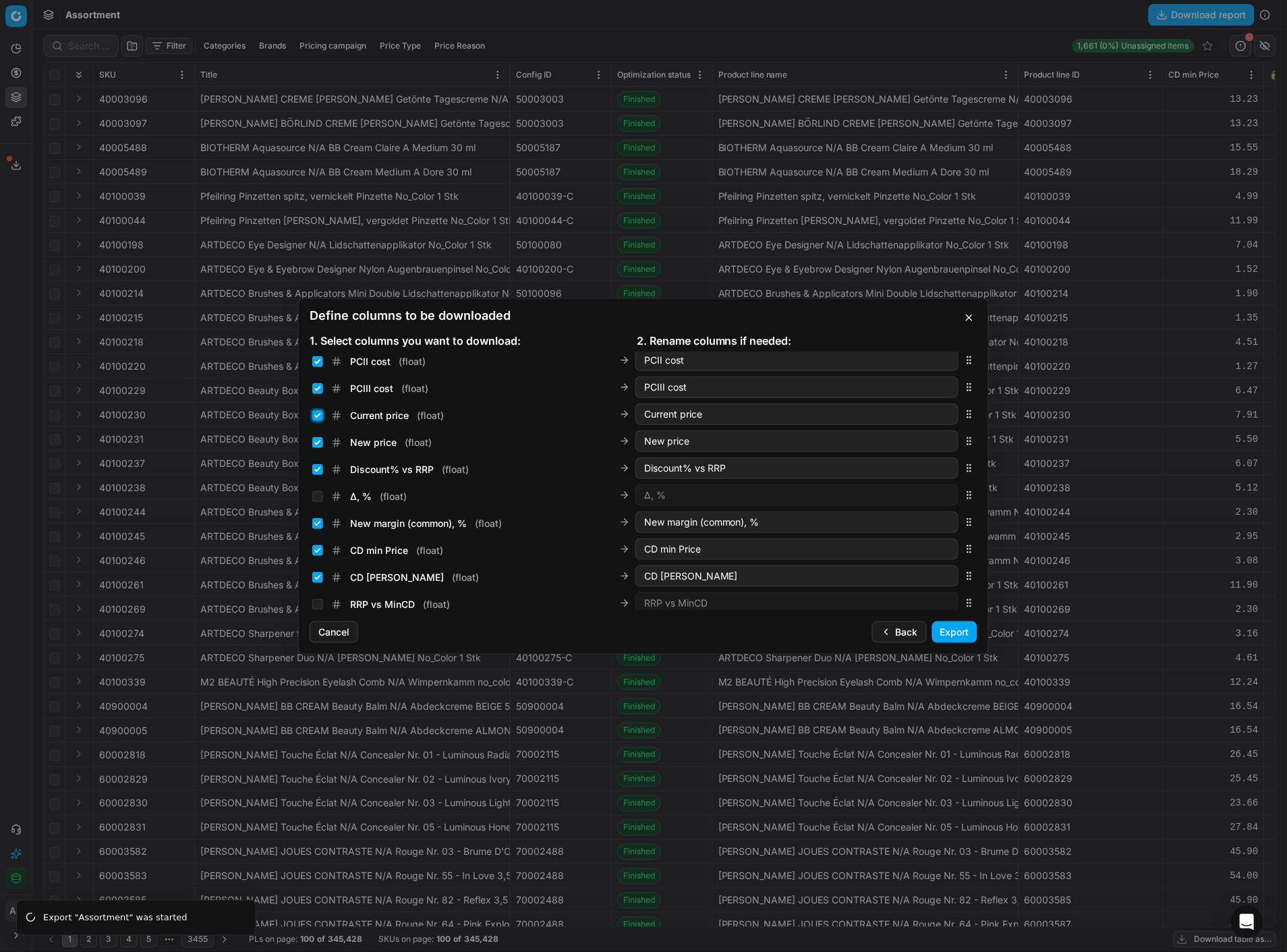
click at [315, 416] on input "Current price ( float )" at bounding box center [318, 416] width 11 height 11
checkbox input "false"
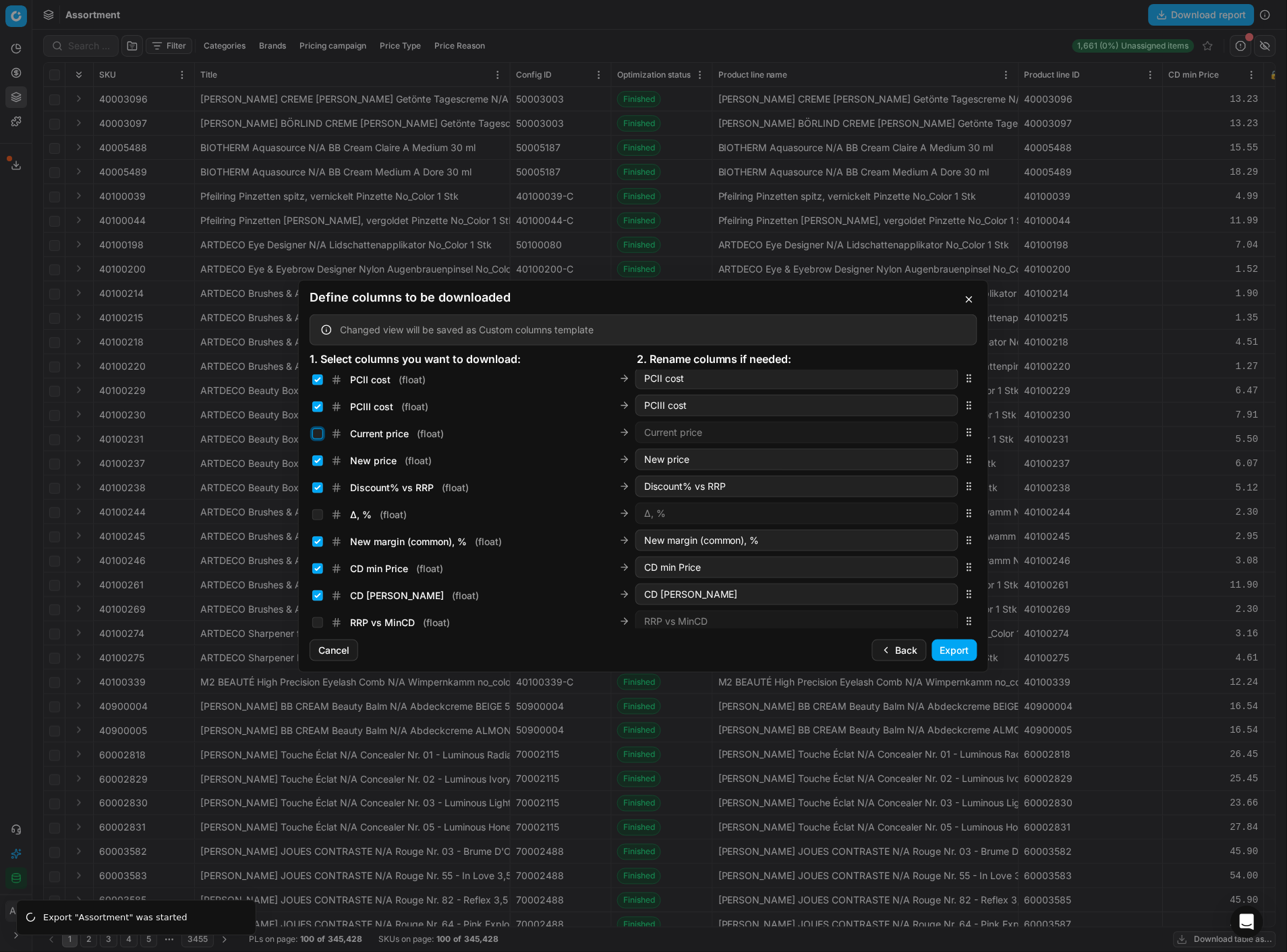
scroll to position [268, 0]
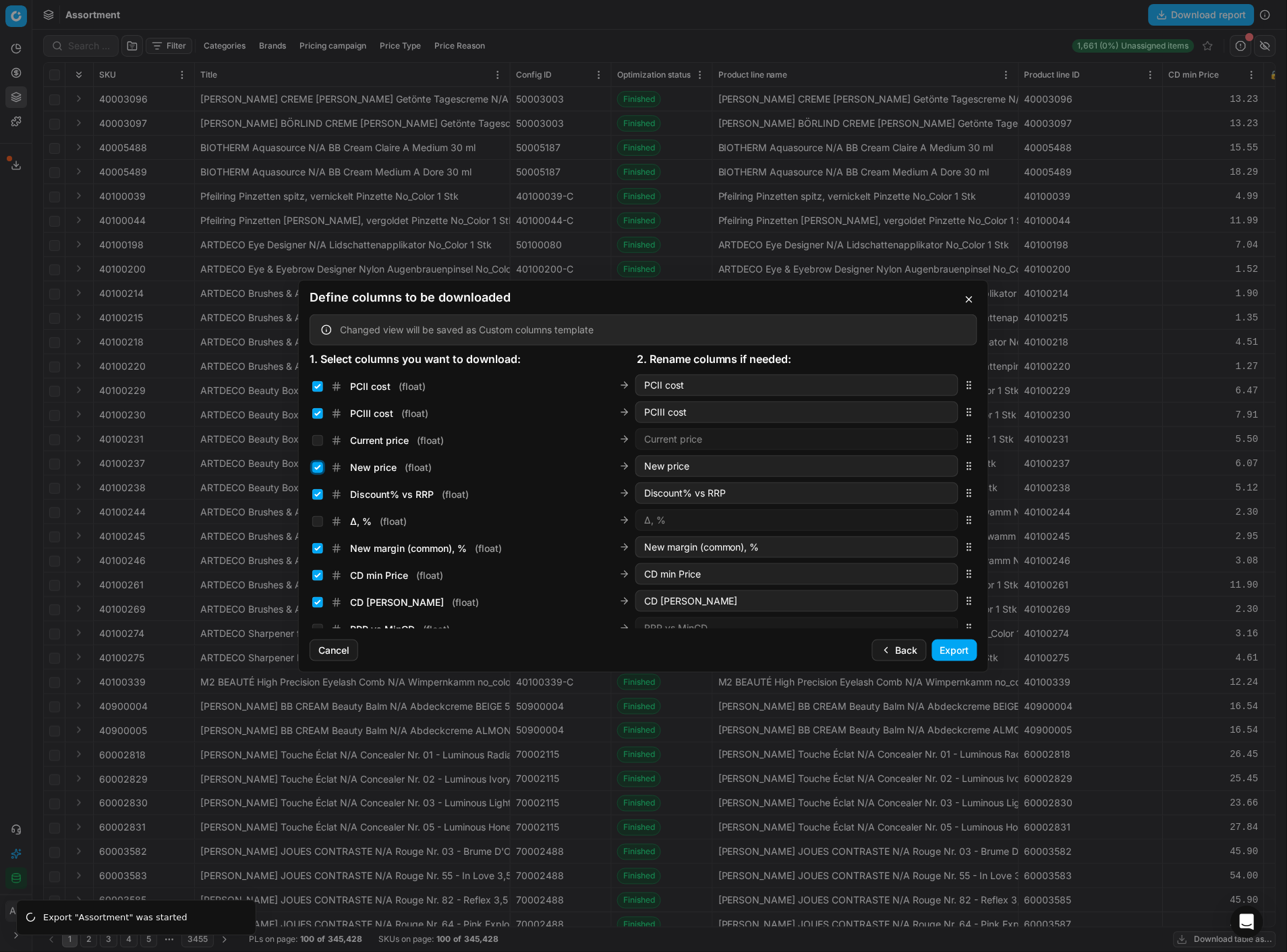
click at [319, 468] on input "New price ( float )" at bounding box center [318, 468] width 11 height 11
checkbox input "false"
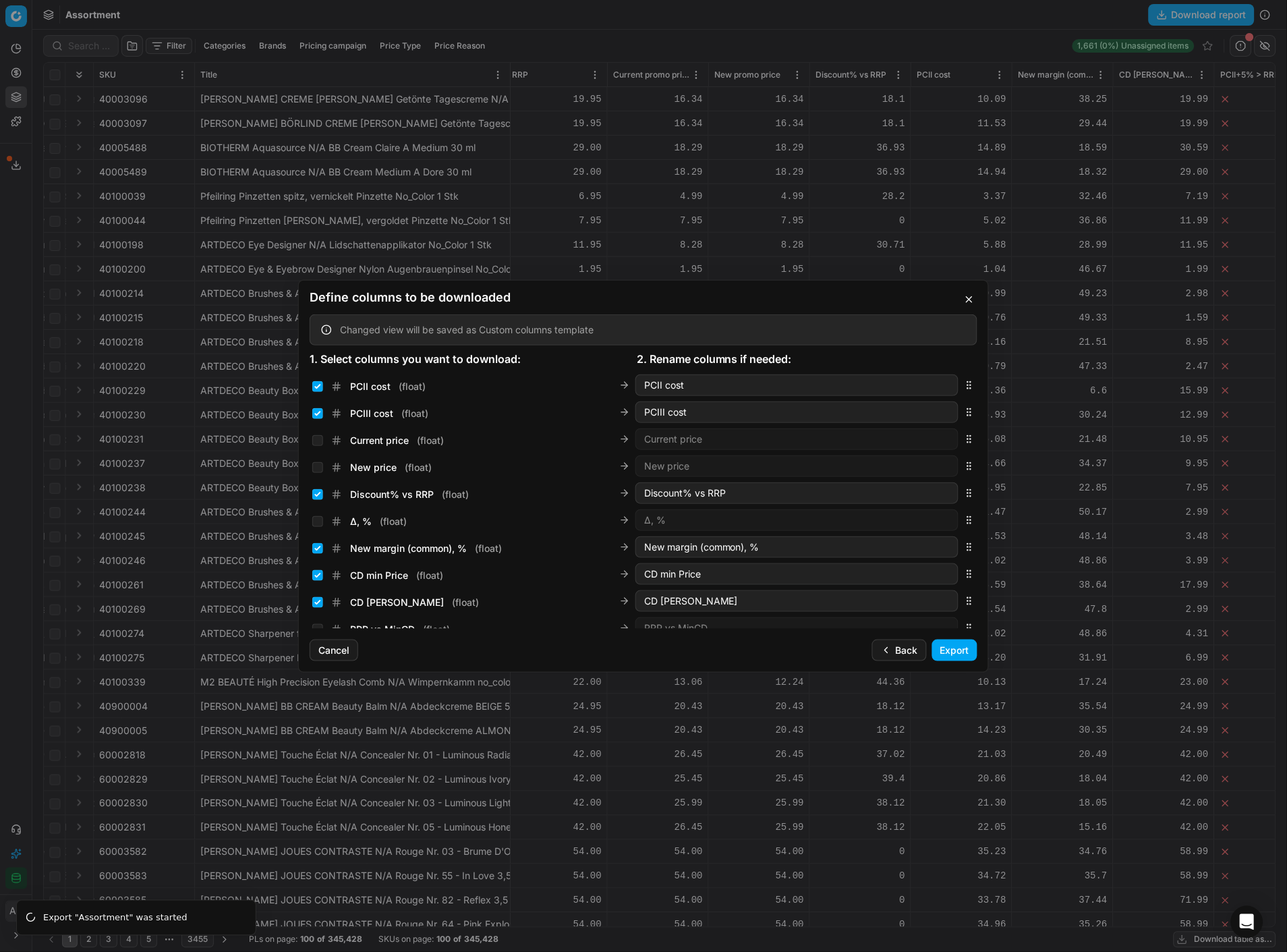
scroll to position [478, 0]
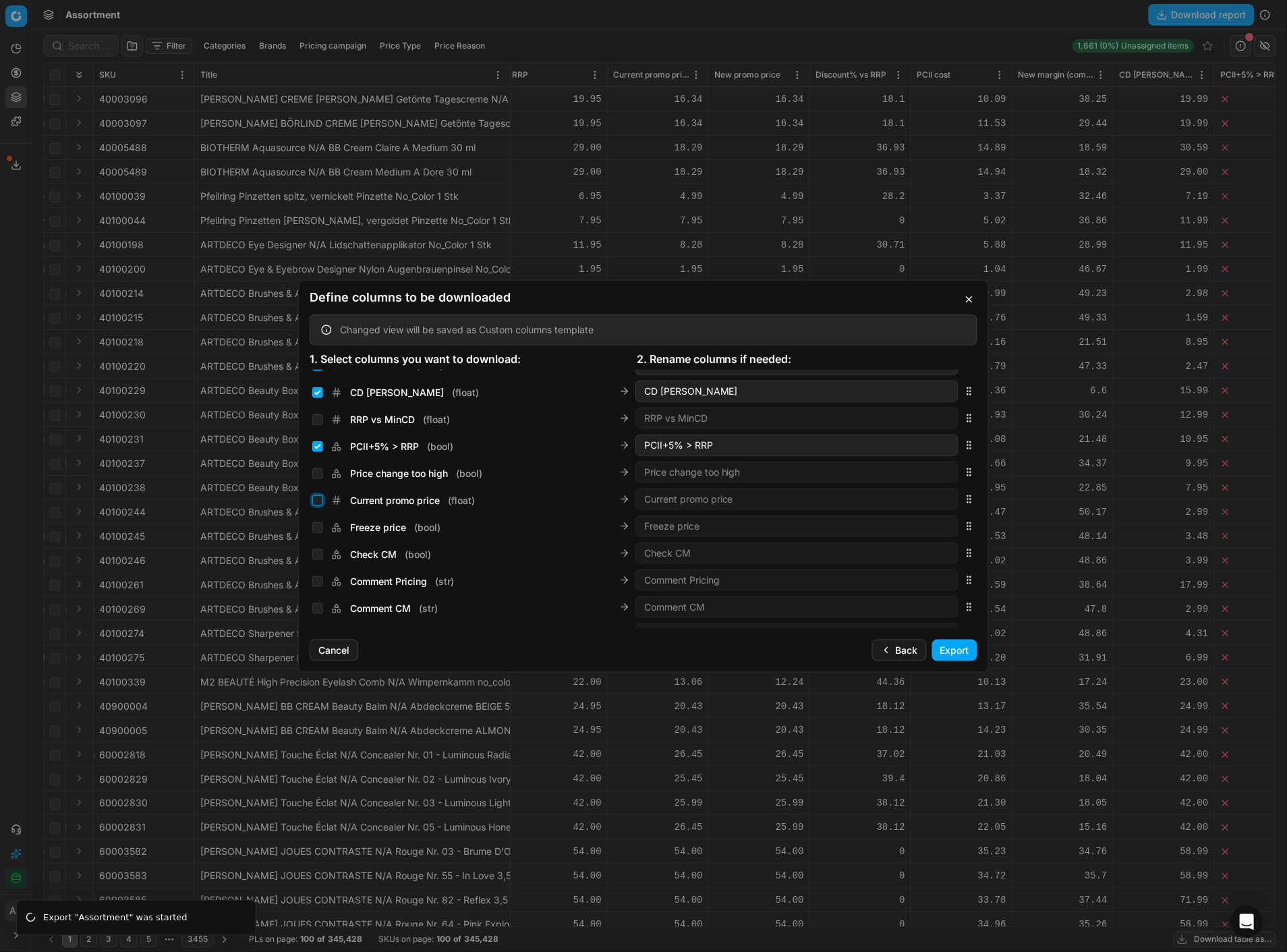
click at [315, 495] on input "Current promo price ( float )" at bounding box center [318, 500] width 11 height 11
checkbox input "true"
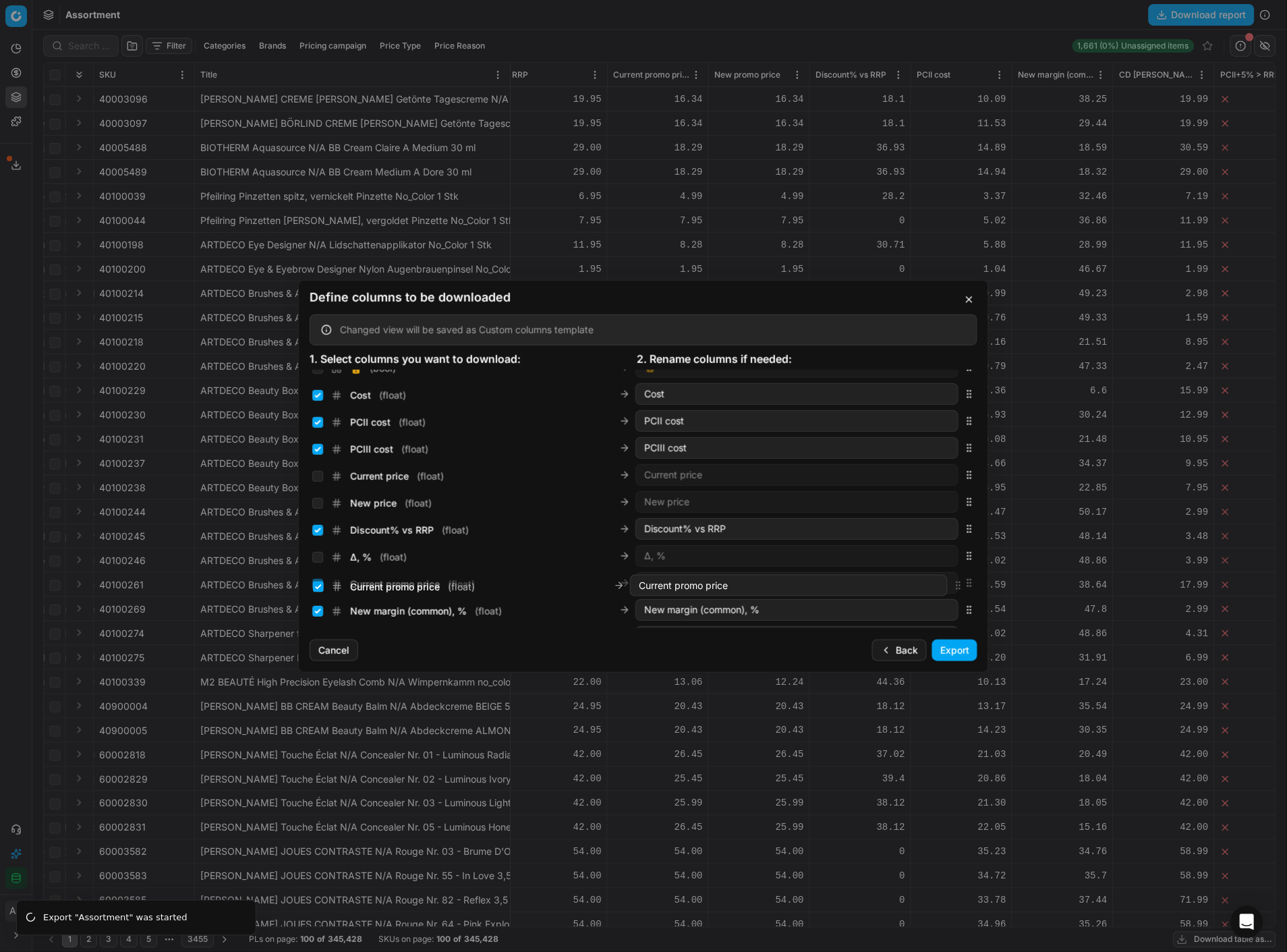
scroll to position [249, 0]
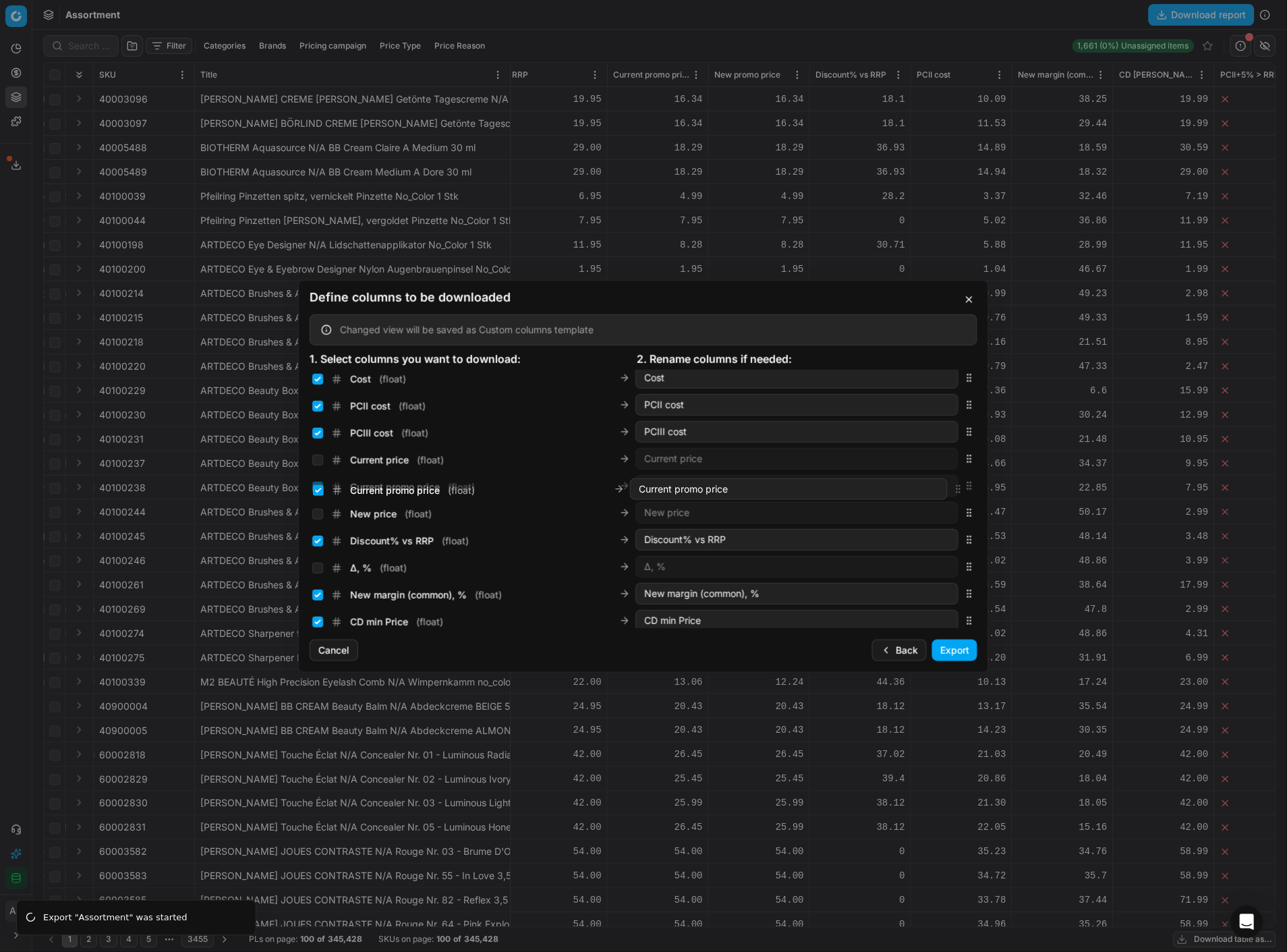
drag, startPoint x: 960, startPoint y: 502, endPoint x: 951, endPoint y: 493, distance: 12.7
click at [951, 493] on body "Pricing platform Analytics Pricing Product portfolio Templates Export service 3…" at bounding box center [643, 476] width 1287 height 952
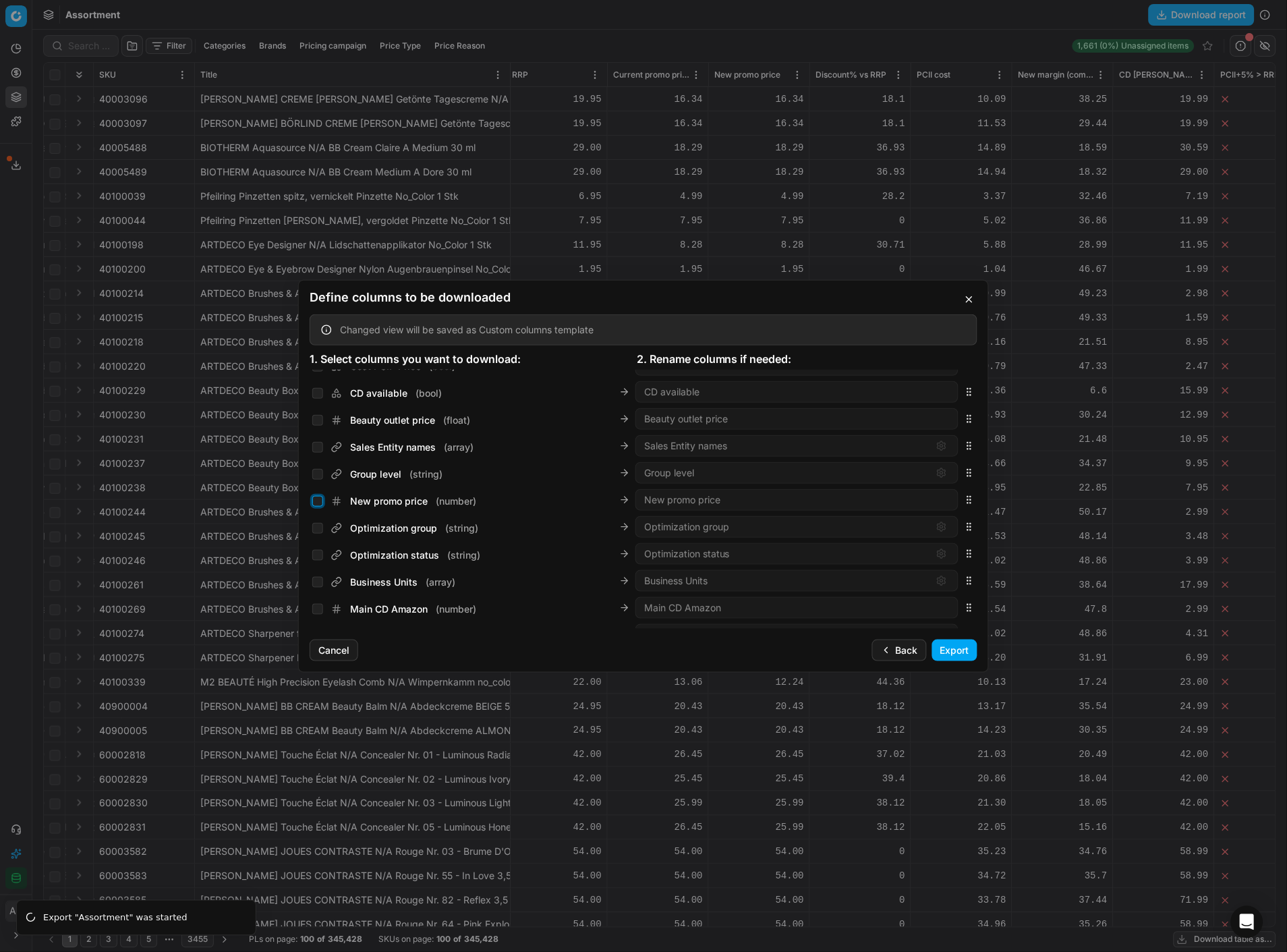
click at [320, 502] on input "New promo price ( number )" at bounding box center [318, 501] width 11 height 11
checkbox input "true"
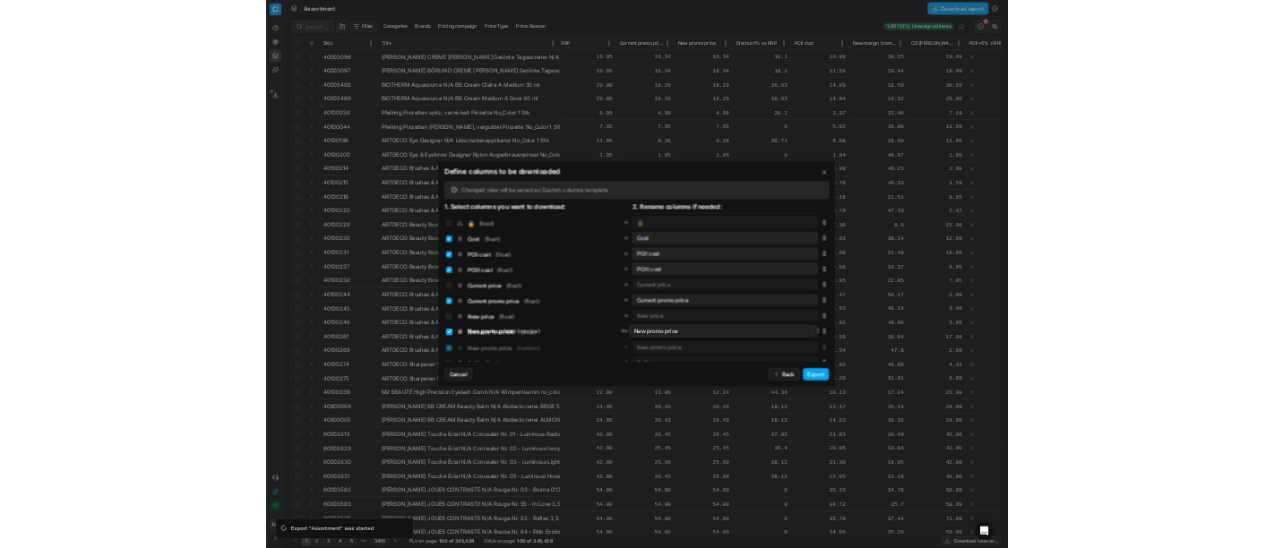
scroll to position [301, 0]
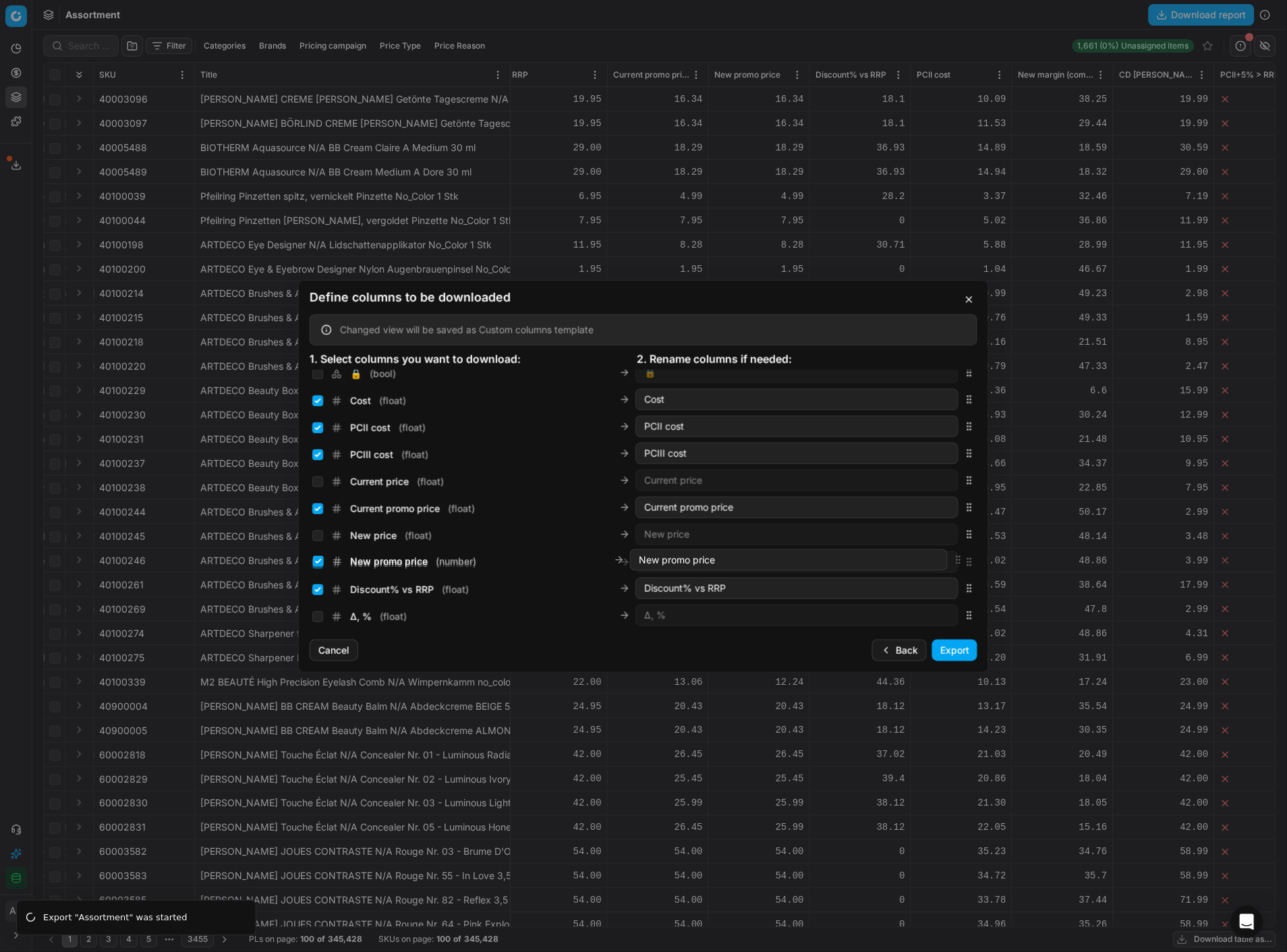
drag, startPoint x: 961, startPoint y: 496, endPoint x: 989, endPoint y: 559, distance: 68.9
click at [989, 559] on div "Define columns to be downloaded Changed view will be saved as Custom columns te…" at bounding box center [643, 476] width 1287 height 952
click at [959, 652] on button "Export" at bounding box center [955, 650] width 45 height 22
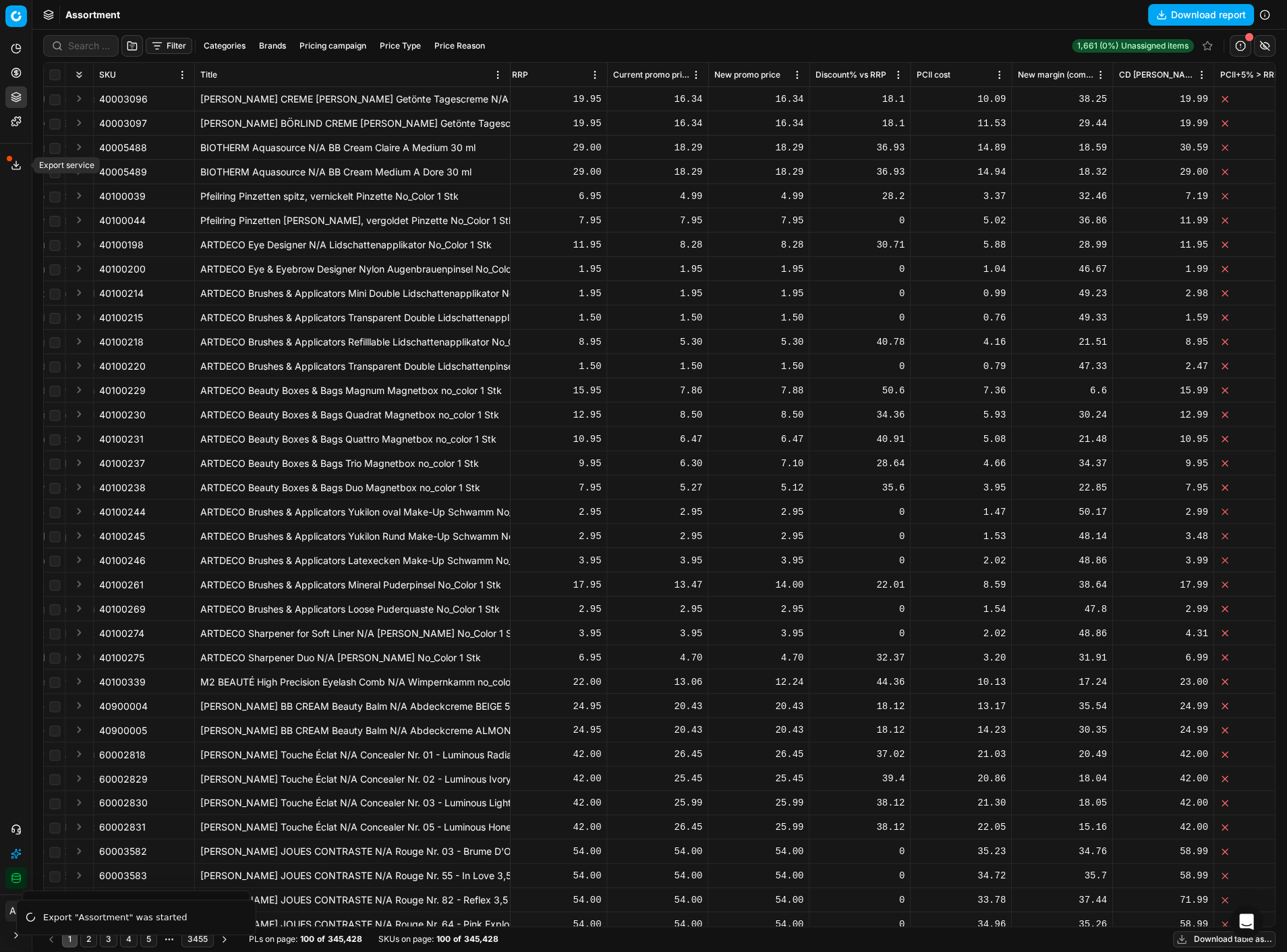
click at [20, 160] on icon at bounding box center [16, 165] width 11 height 11
click at [14, 77] on circle at bounding box center [16, 72] width 9 height 9
click at [81, 105] on link "Optimization groups" at bounding box center [130, 97] width 157 height 19
